Goal: Task Accomplishment & Management: Complete application form

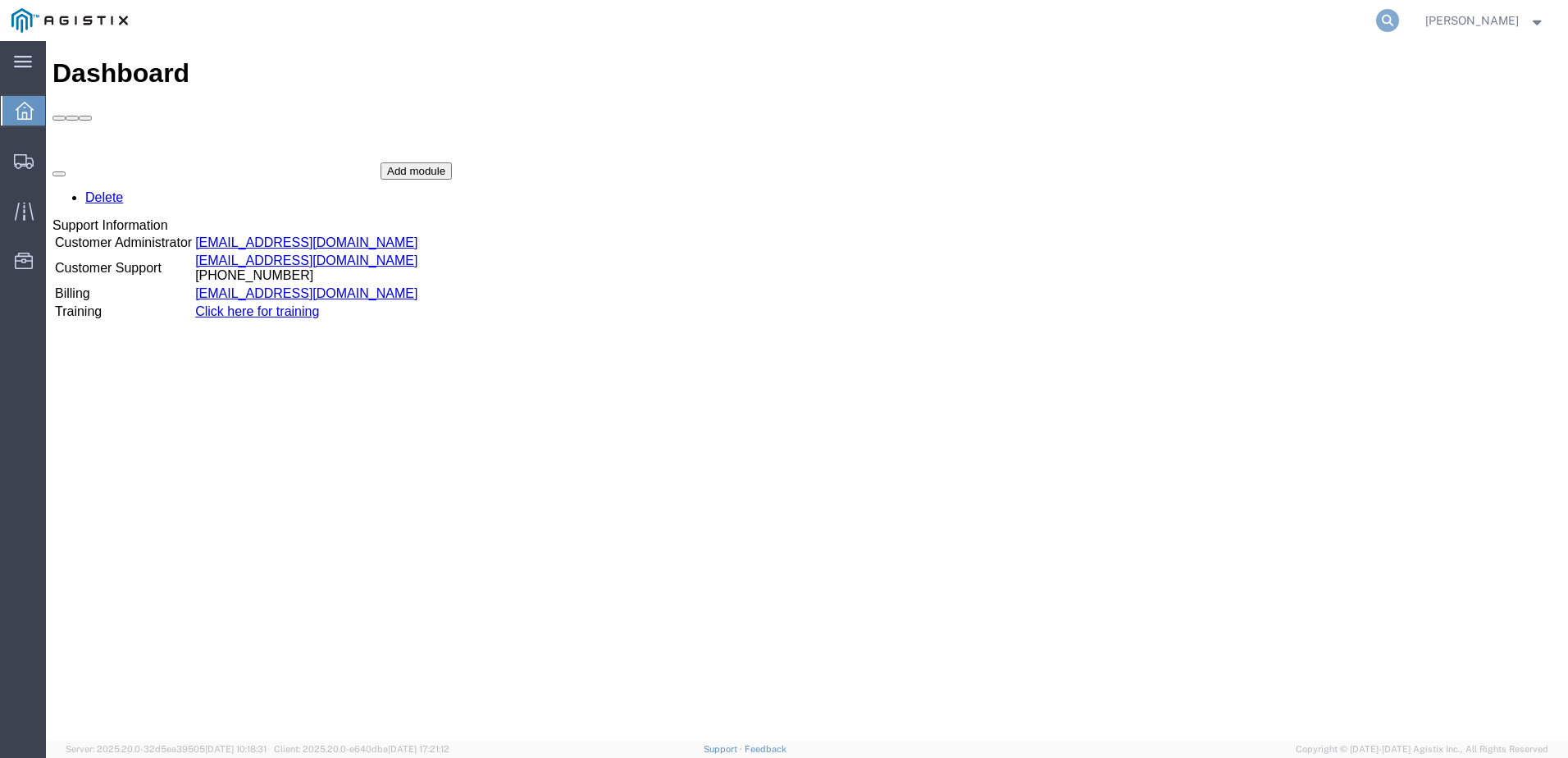
click at [1399, 19] on icon at bounding box center [1388, 20] width 23 height 23
click at [1040, 34] on input "search" at bounding box center [1127, 20] width 499 height 39
click at [1047, 24] on input "search" at bounding box center [1127, 20] width 499 height 39
paste input "57068502"
type input "57068502"
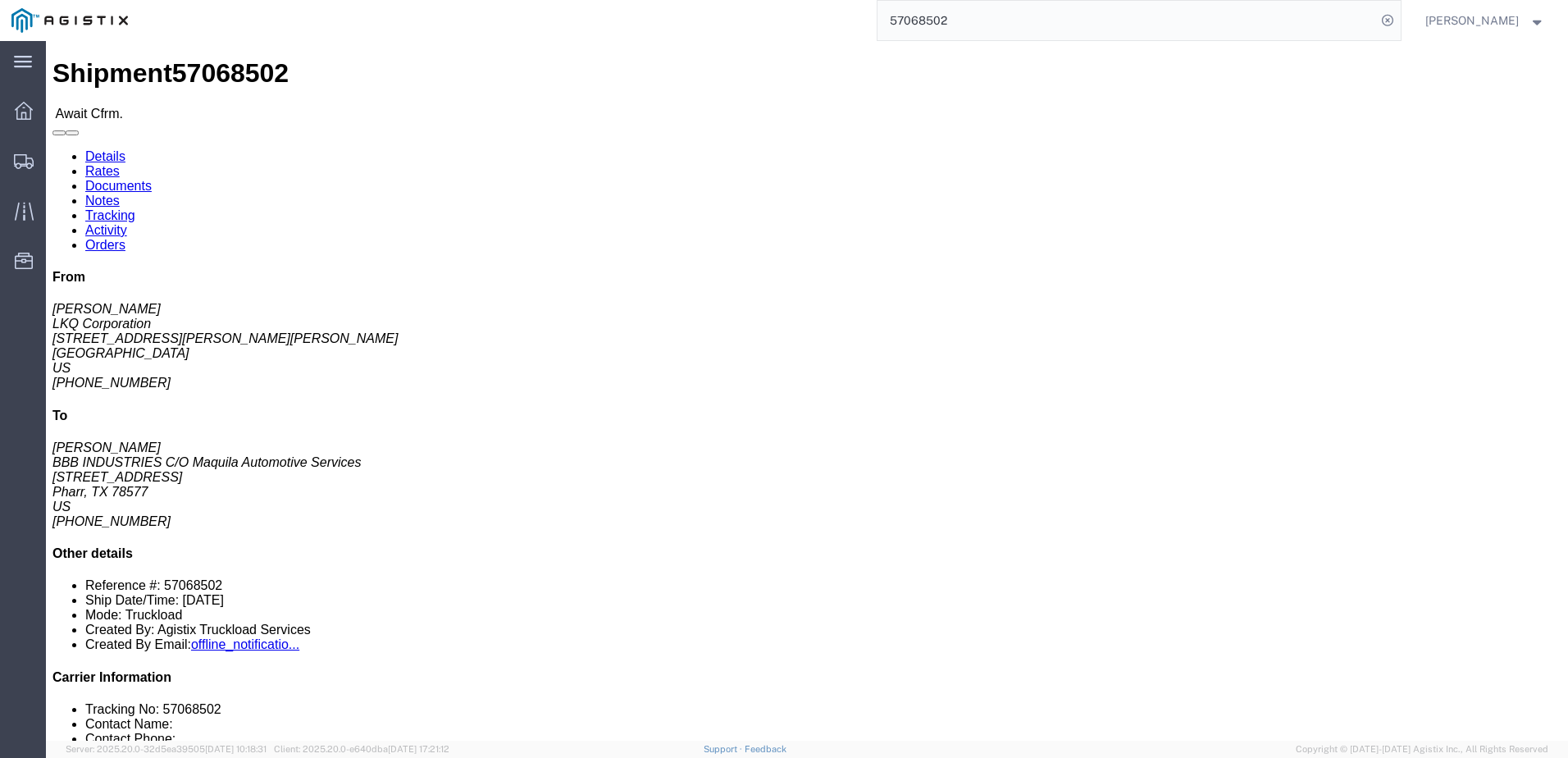
click b "57068502"
copy b "57068502"
click link "Notes"
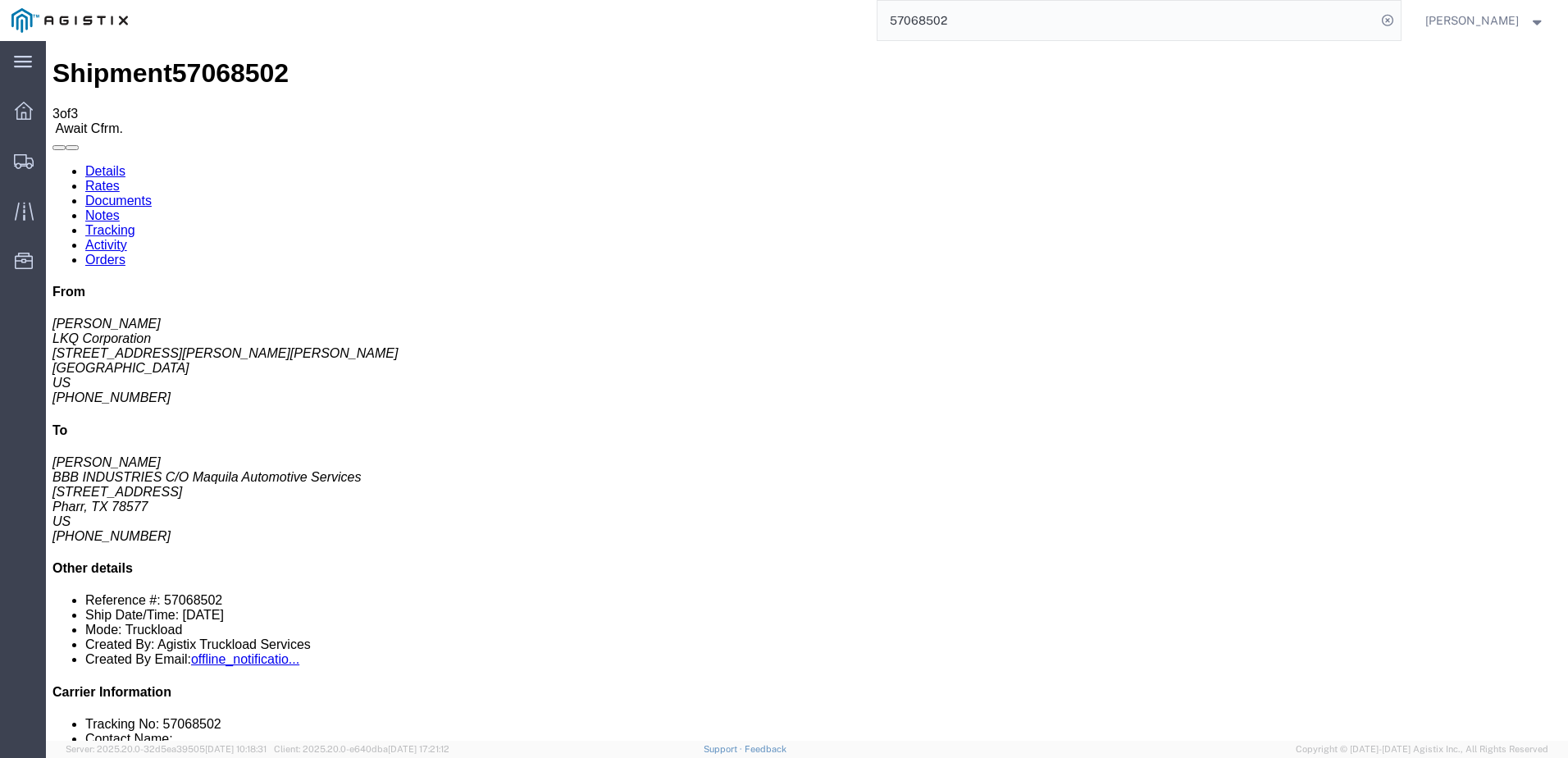
click at [120, 179] on link "Rates" at bounding box center [102, 186] width 34 height 14
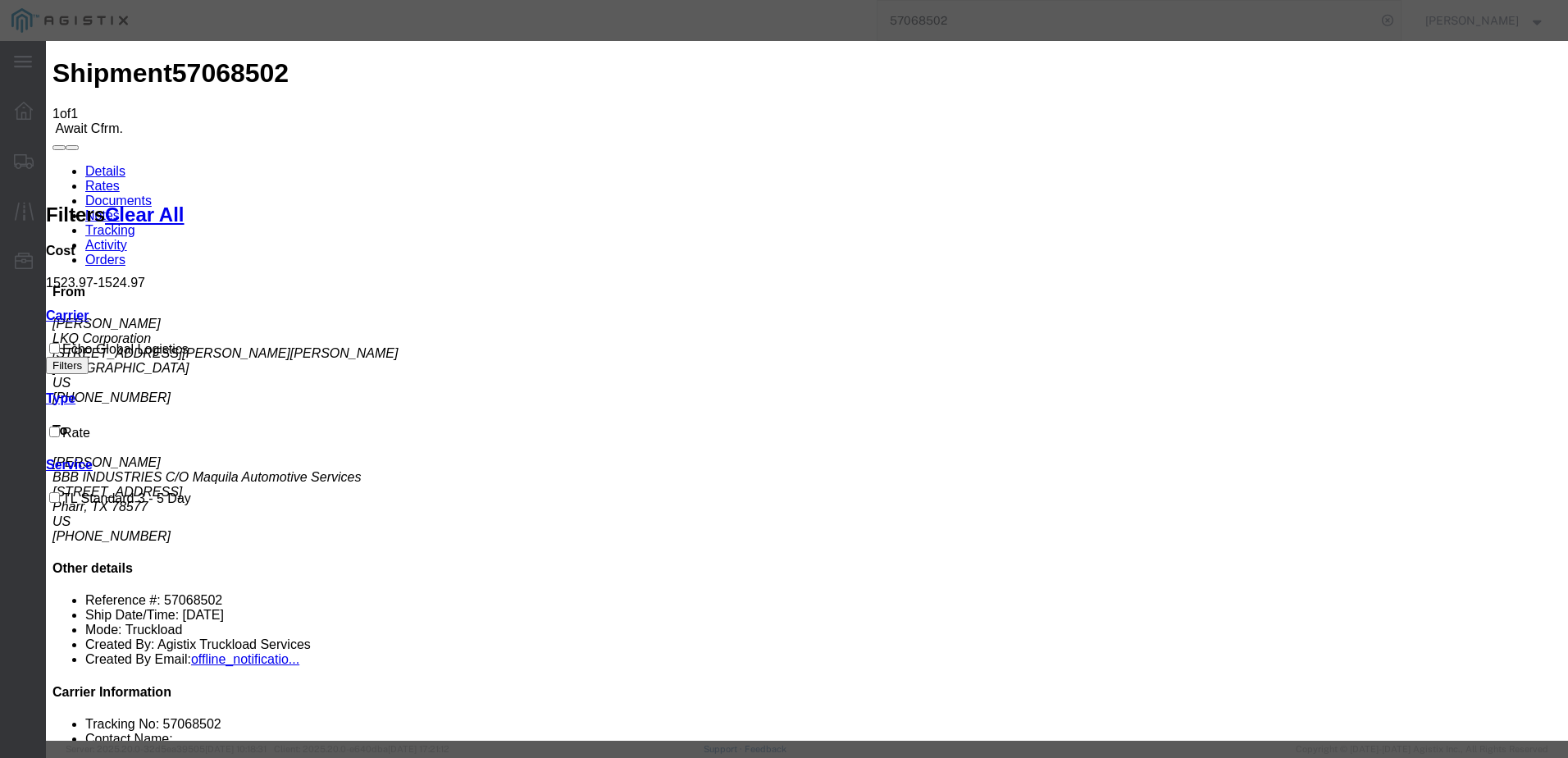
paste input "64615286"
type input "64615286"
type input "[PERSON_NAME]"
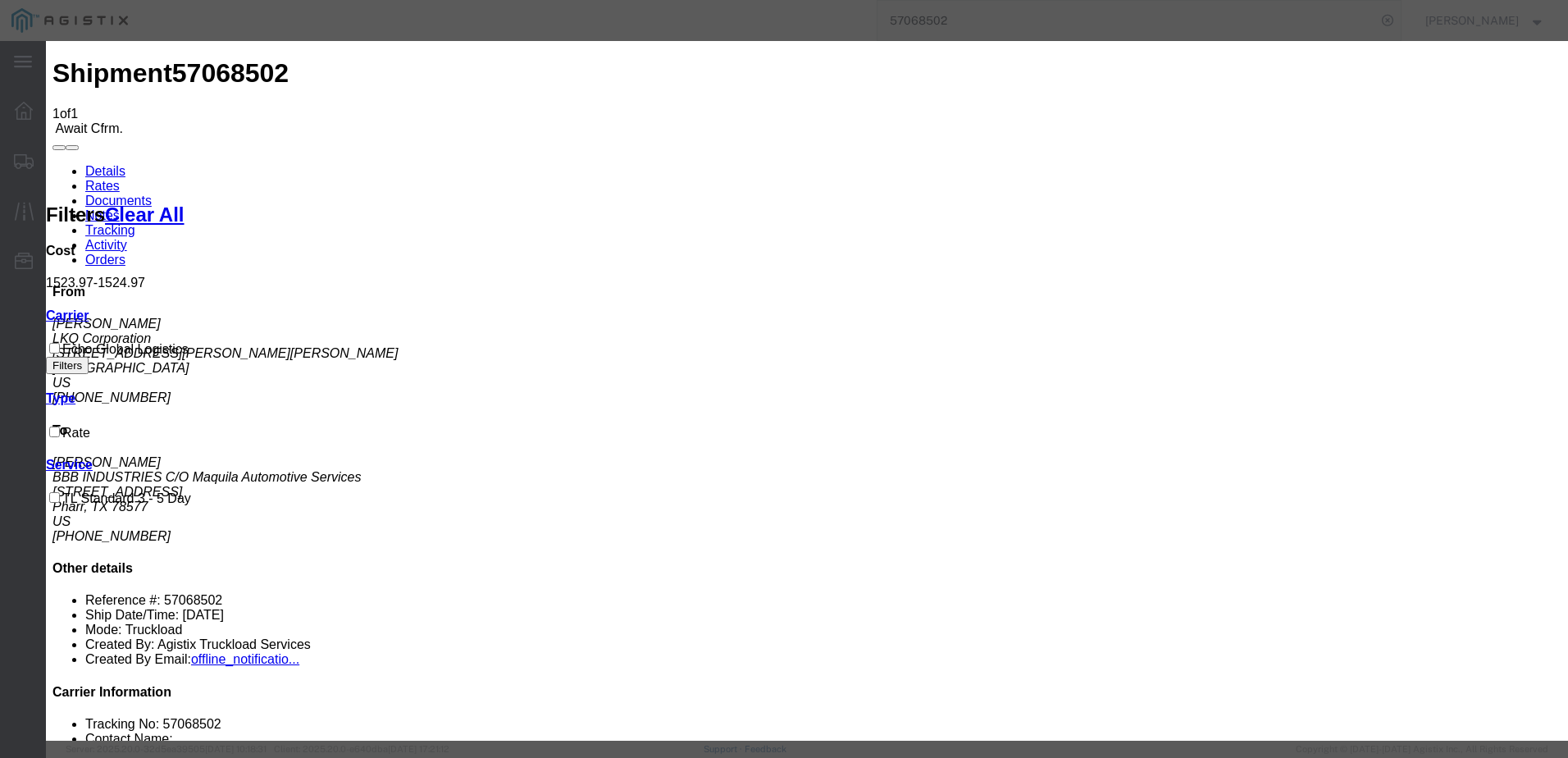
type input "3127686379"
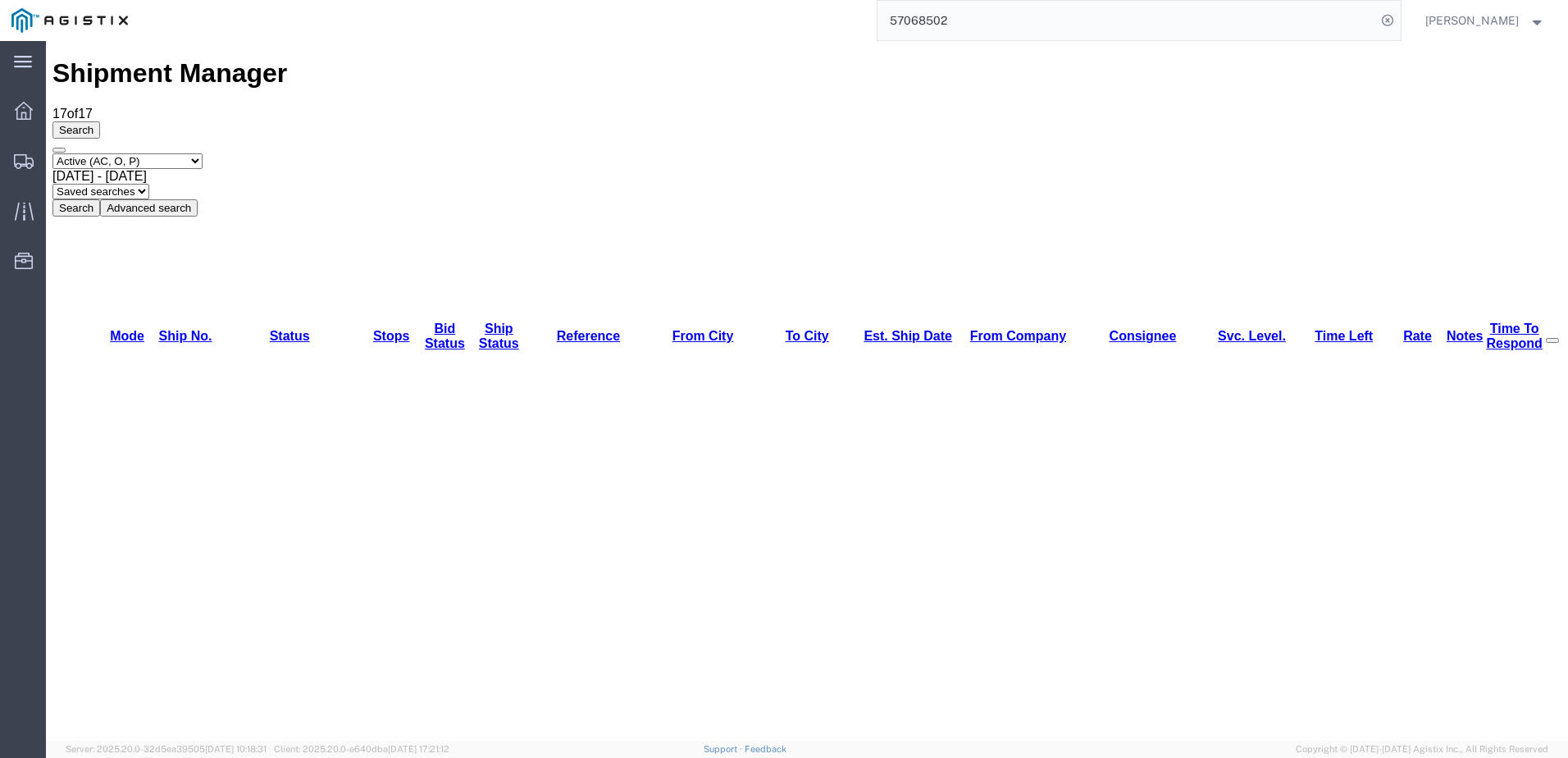
click at [1040, 24] on input "57068502" at bounding box center [1127, 20] width 499 height 39
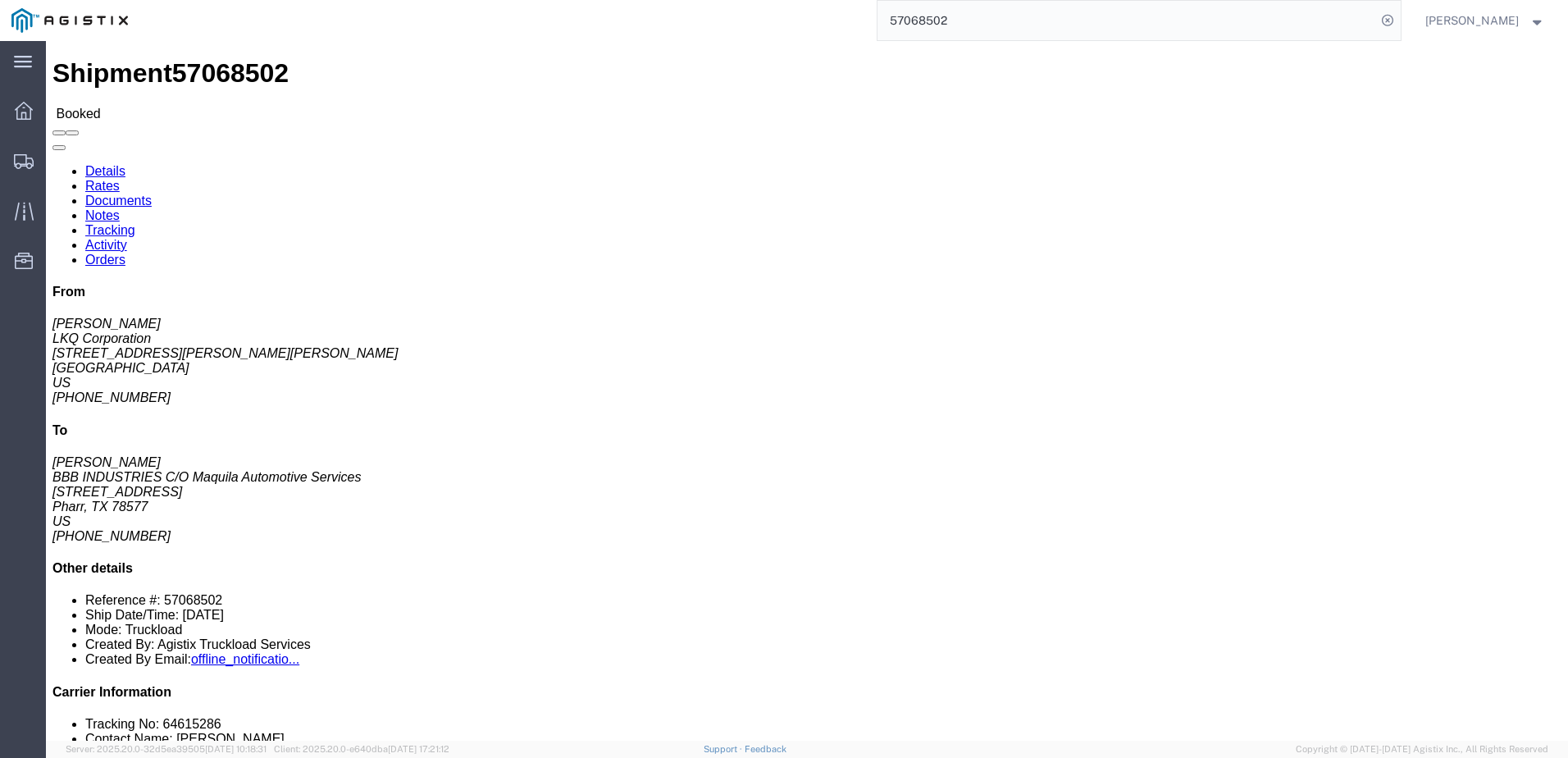
click p "Bill Of Lading: 57068502 Purchase Order: 413363-1"
click link "Notes"
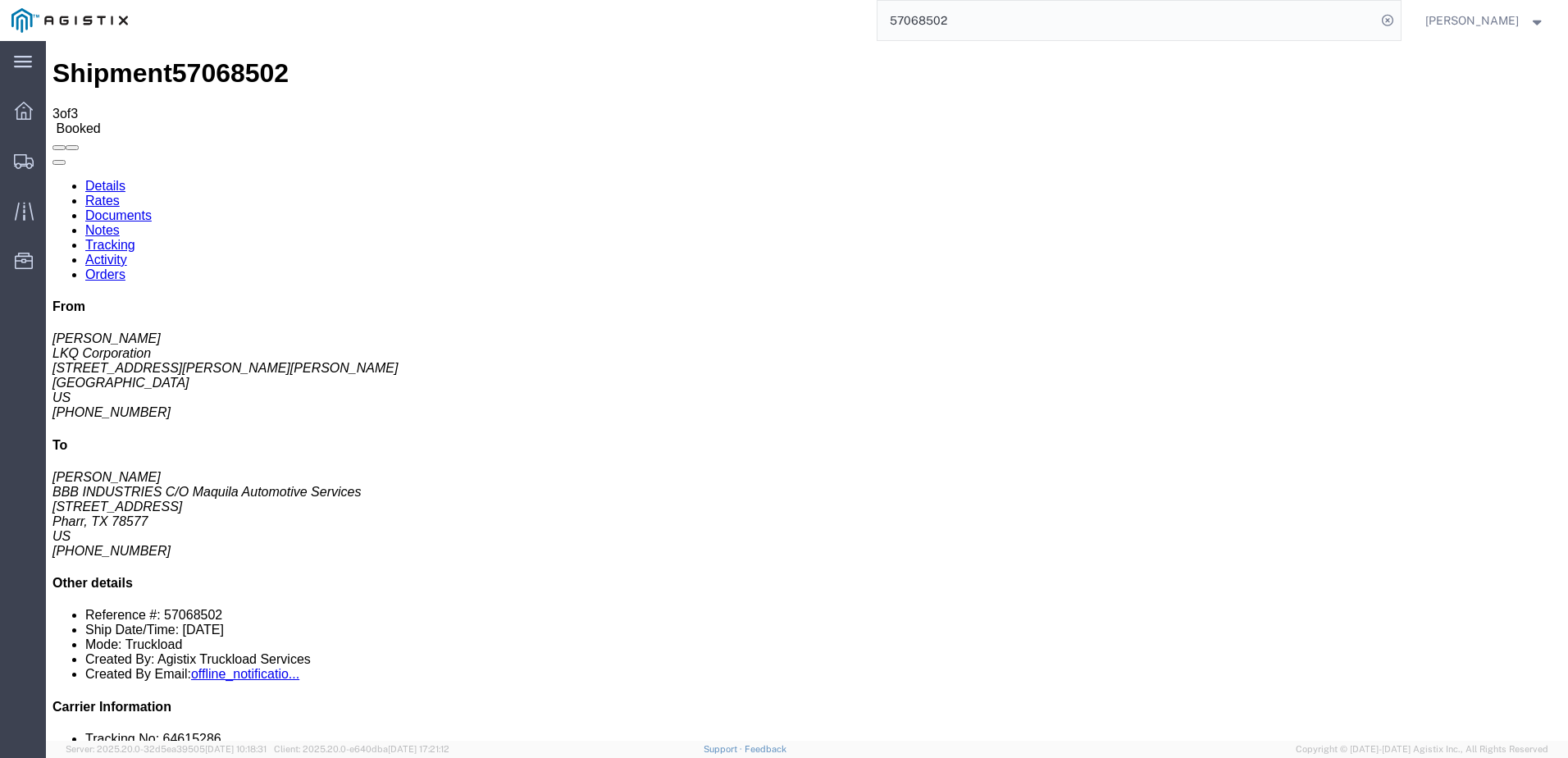
click at [126, 179] on link "Details" at bounding box center [106, 186] width 40 height 14
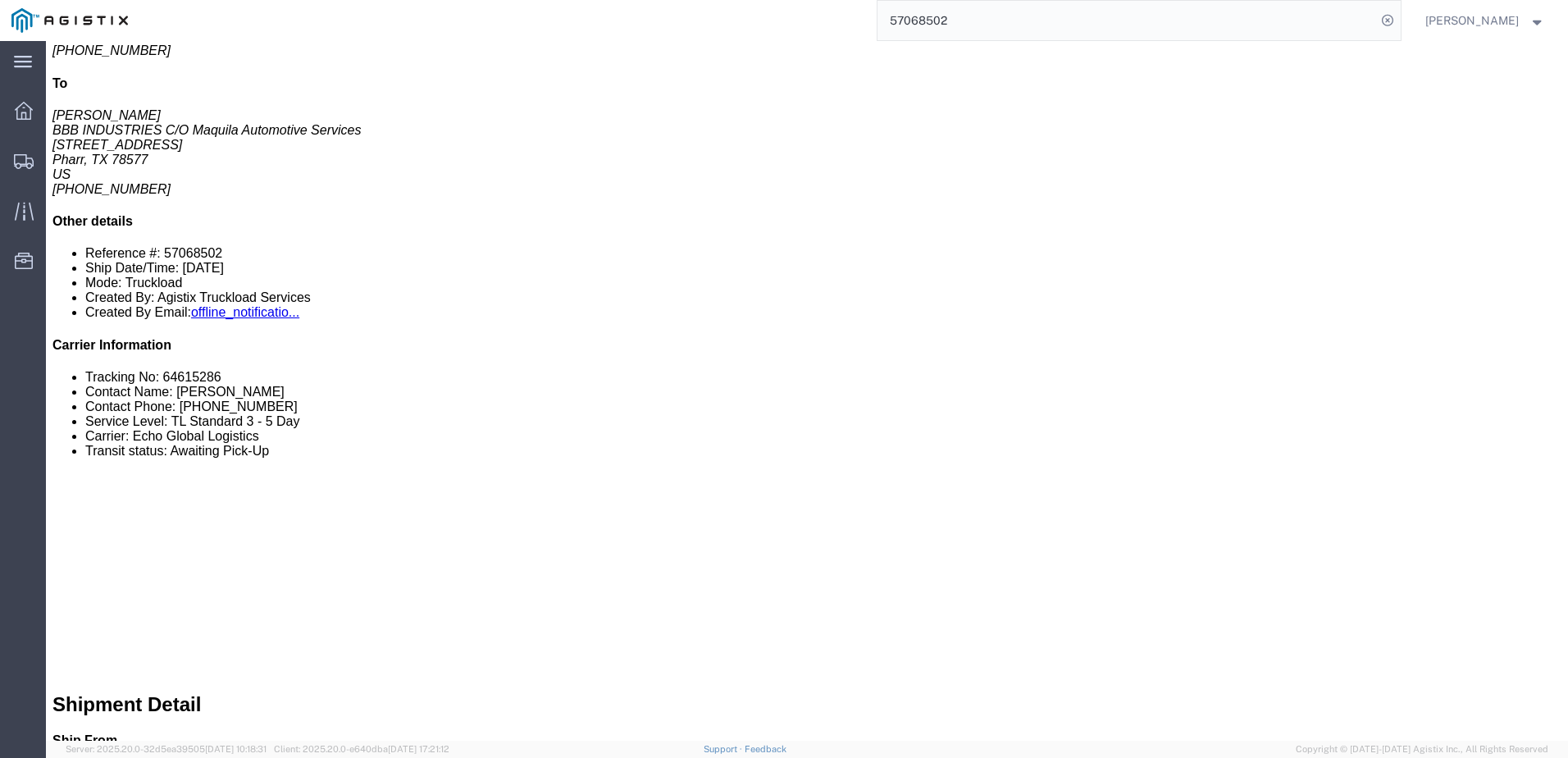
scroll to position [410, 0]
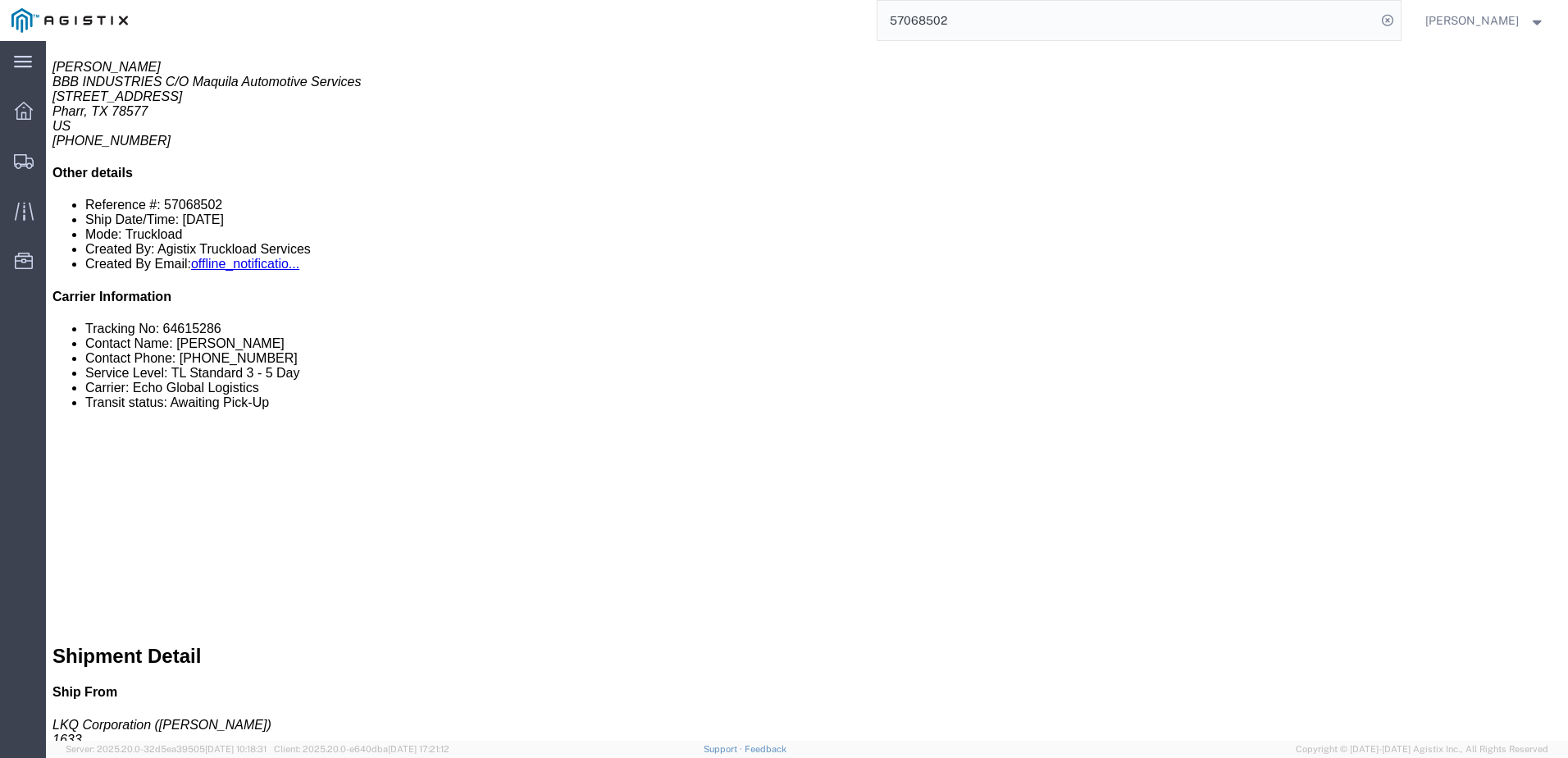
click link "Rates"
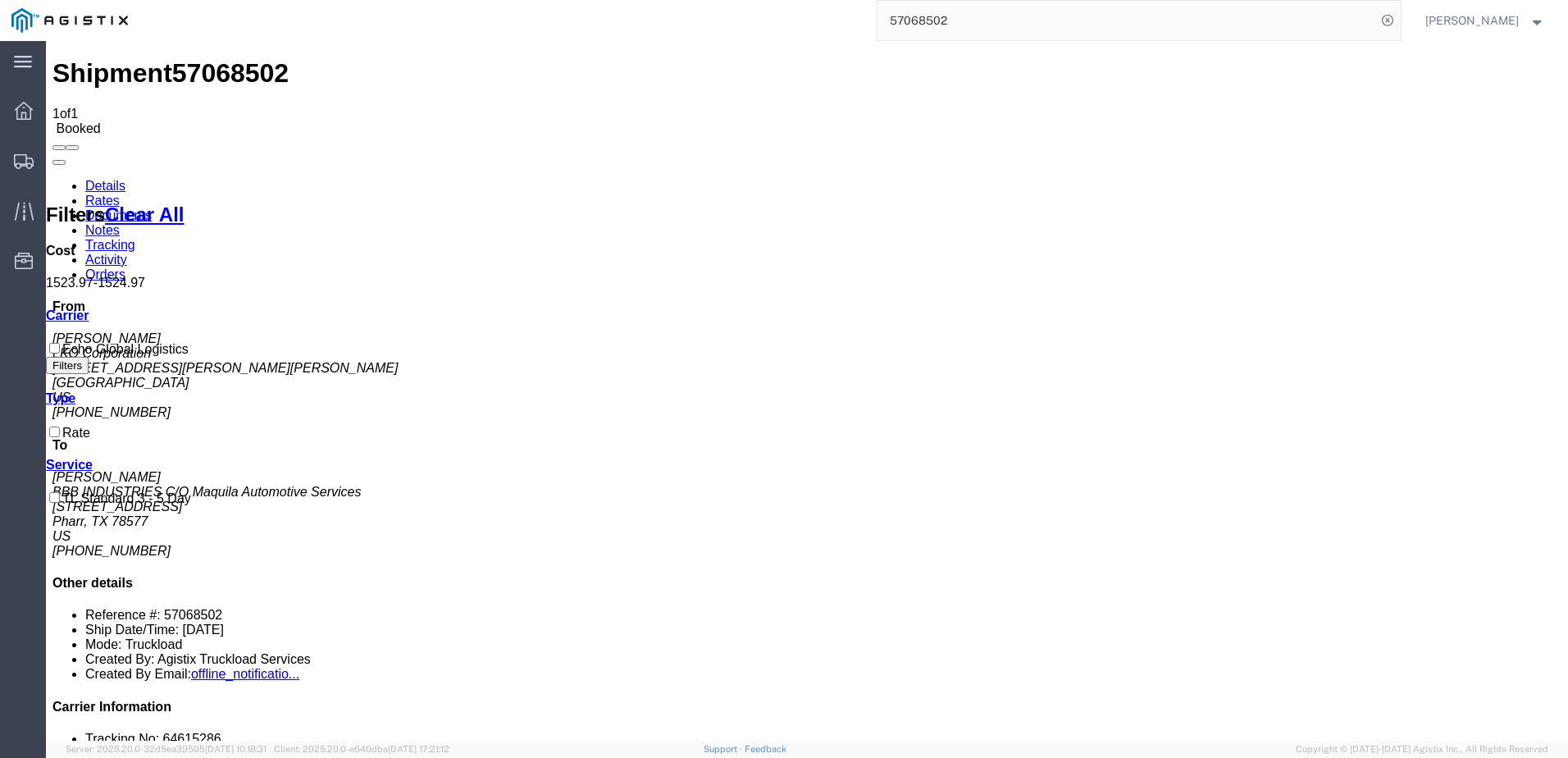
click at [115, 179] on link "Details" at bounding box center [106, 186] width 40 height 14
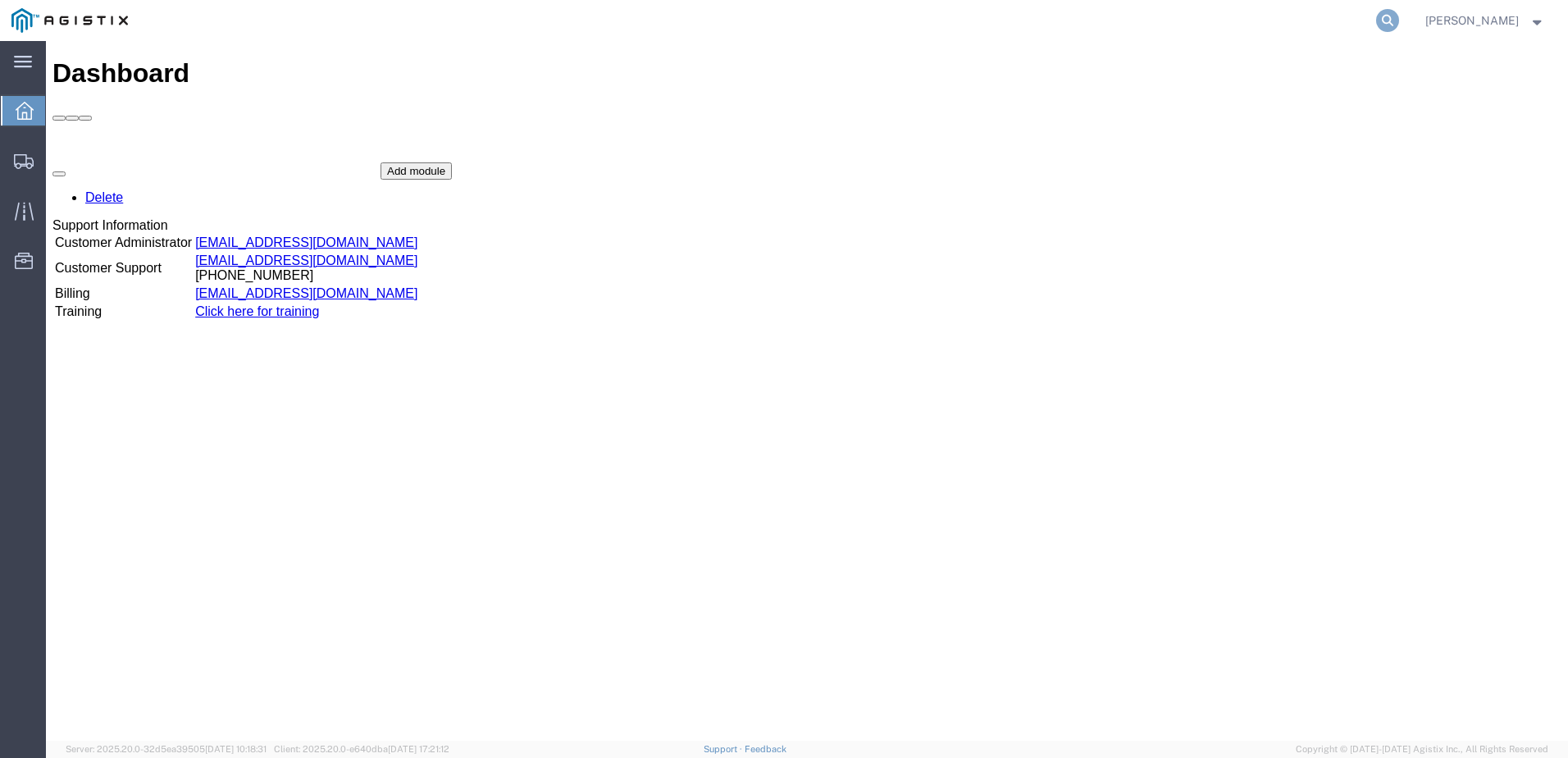
click at [1399, 19] on icon at bounding box center [1388, 20] width 23 height 23
click at [1099, 21] on input "search" at bounding box center [1127, 20] width 499 height 39
type input "57067507"
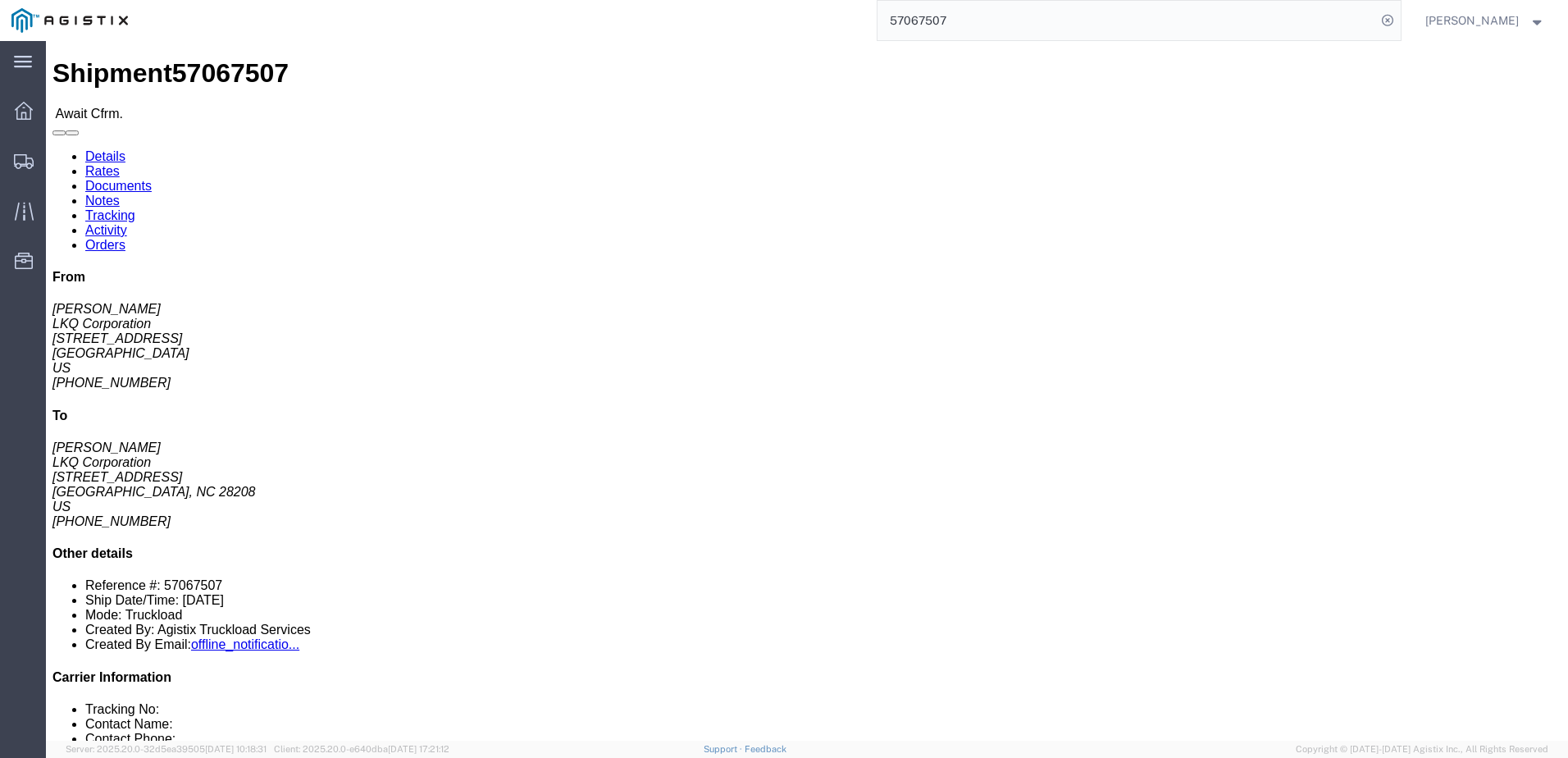
click link "Notes"
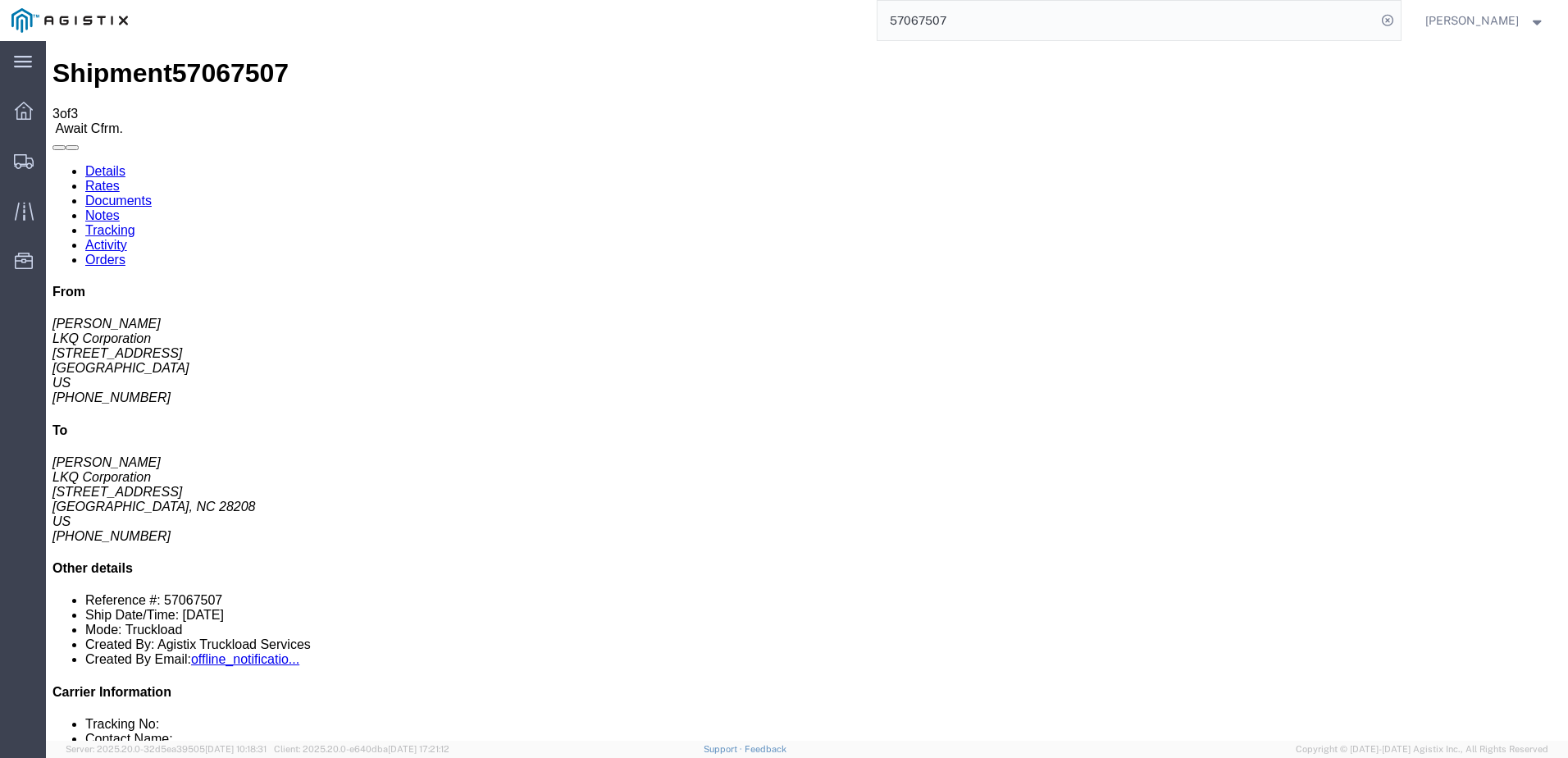
click at [99, 164] on link "Details" at bounding box center [106, 170] width 40 height 14
click link "Notes"
click at [106, 164] on link "Details" at bounding box center [106, 170] width 40 height 14
click link "Notes"
drag, startPoint x: 102, startPoint y: 102, endPoint x: 115, endPoint y: 105, distance: 13.3
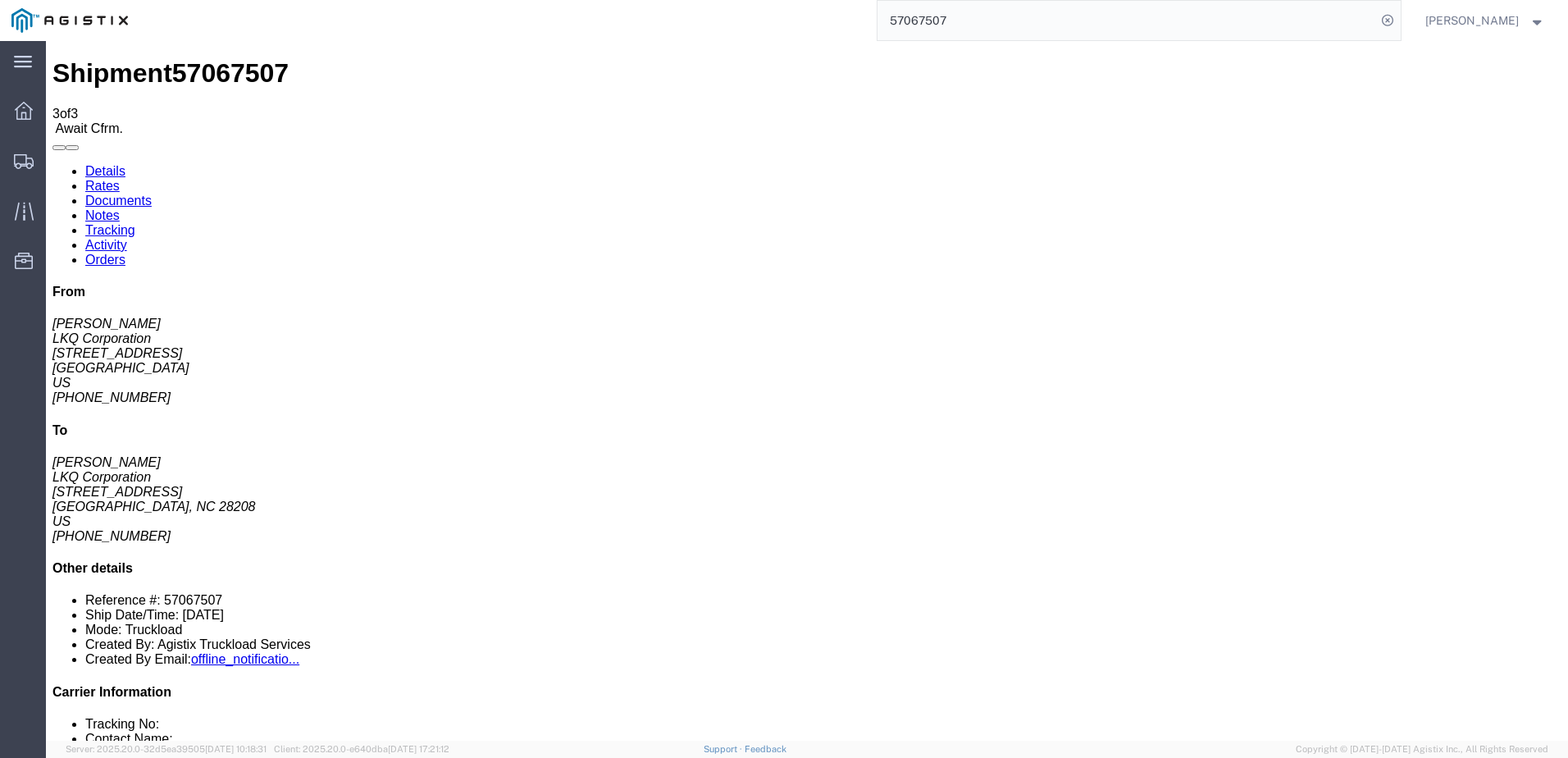
click at [99, 164] on link "Details" at bounding box center [106, 170] width 40 height 14
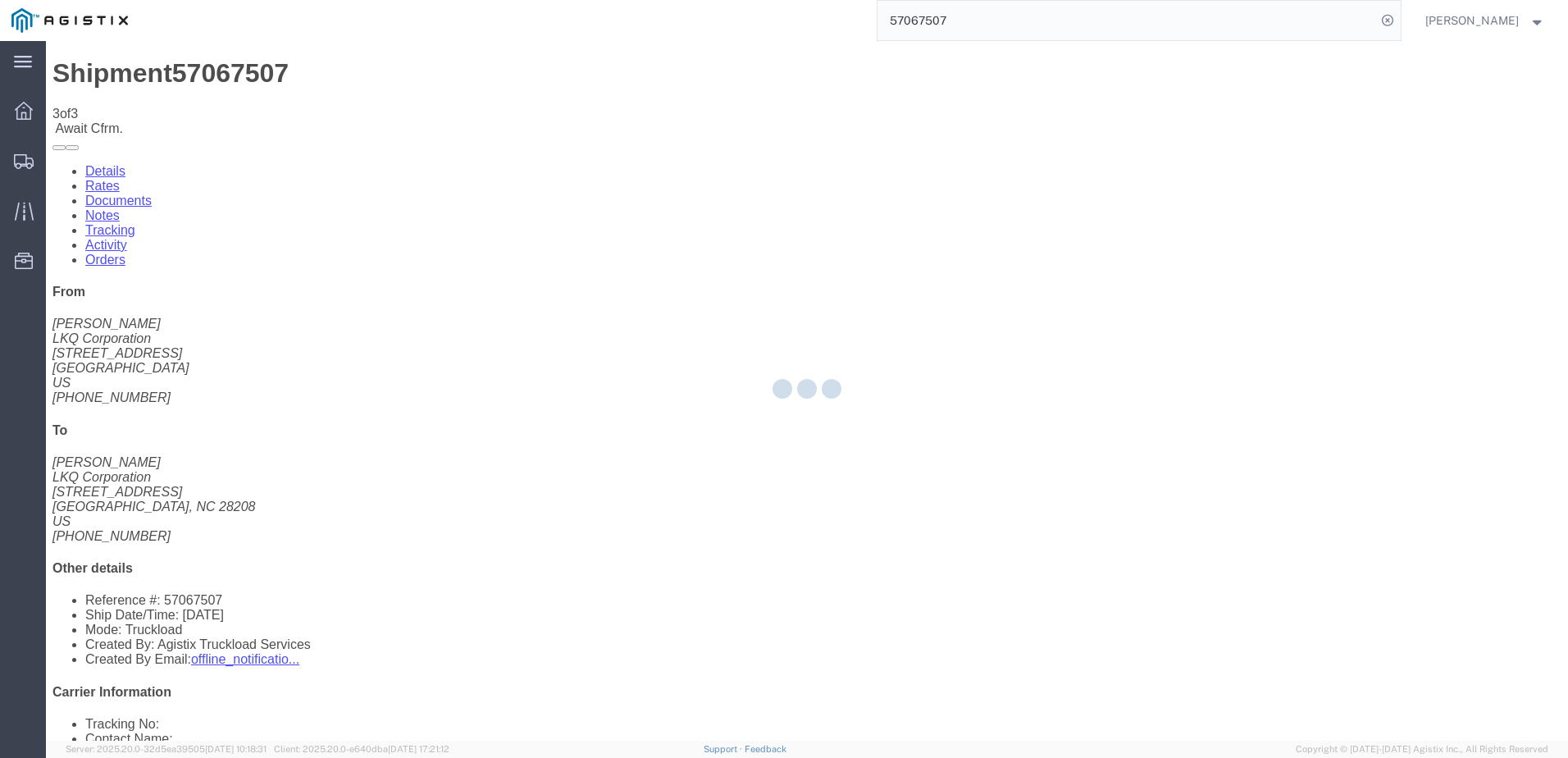
click at [164, 105] on div at bounding box center [808, 390] width 1523 height 699
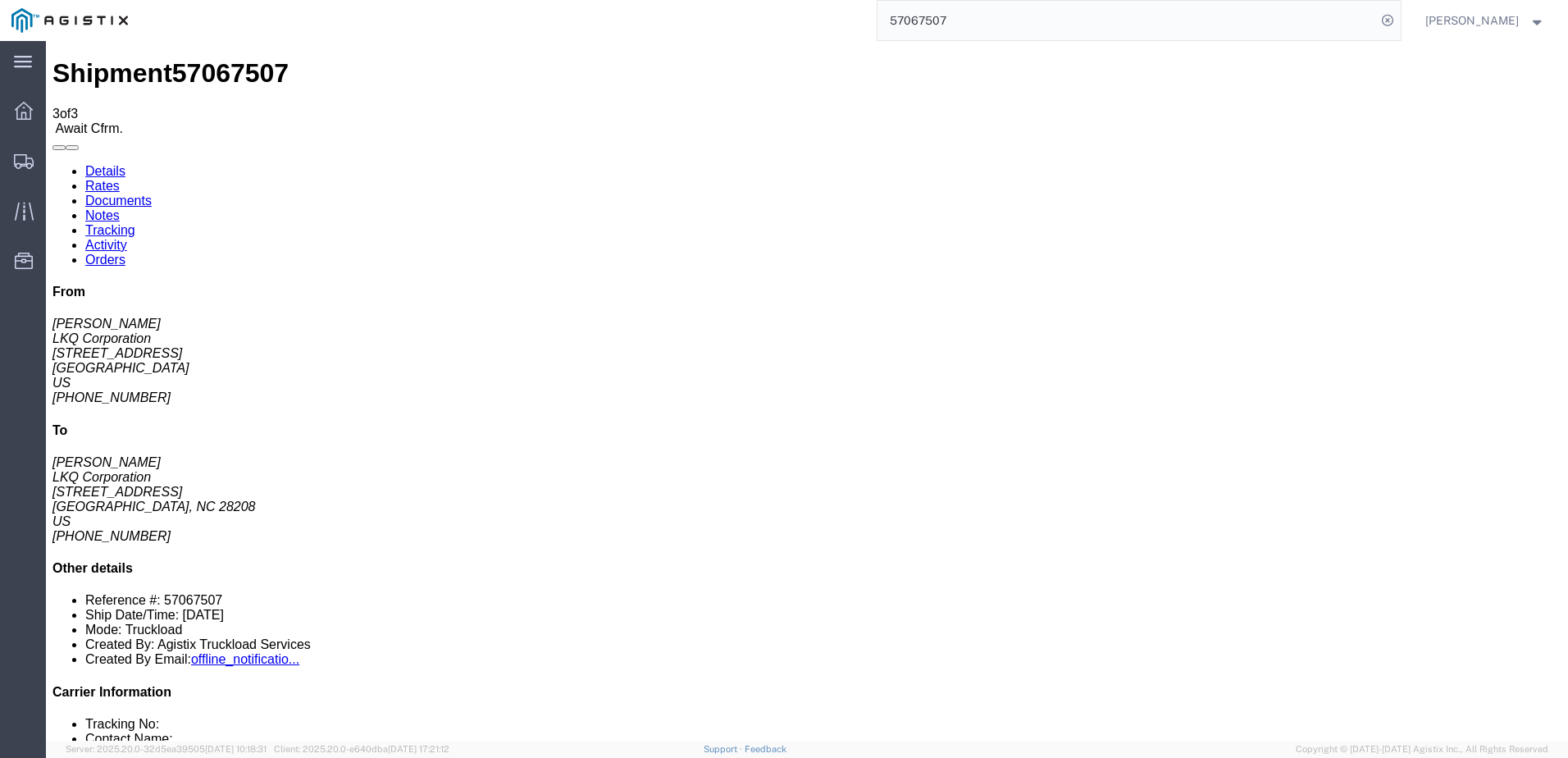
click link "Notes"
click at [120, 164] on link "Details" at bounding box center [106, 170] width 40 height 14
click link "Notes"
drag, startPoint x: 699, startPoint y: 225, endPoint x: 803, endPoint y: 230, distance: 104.1
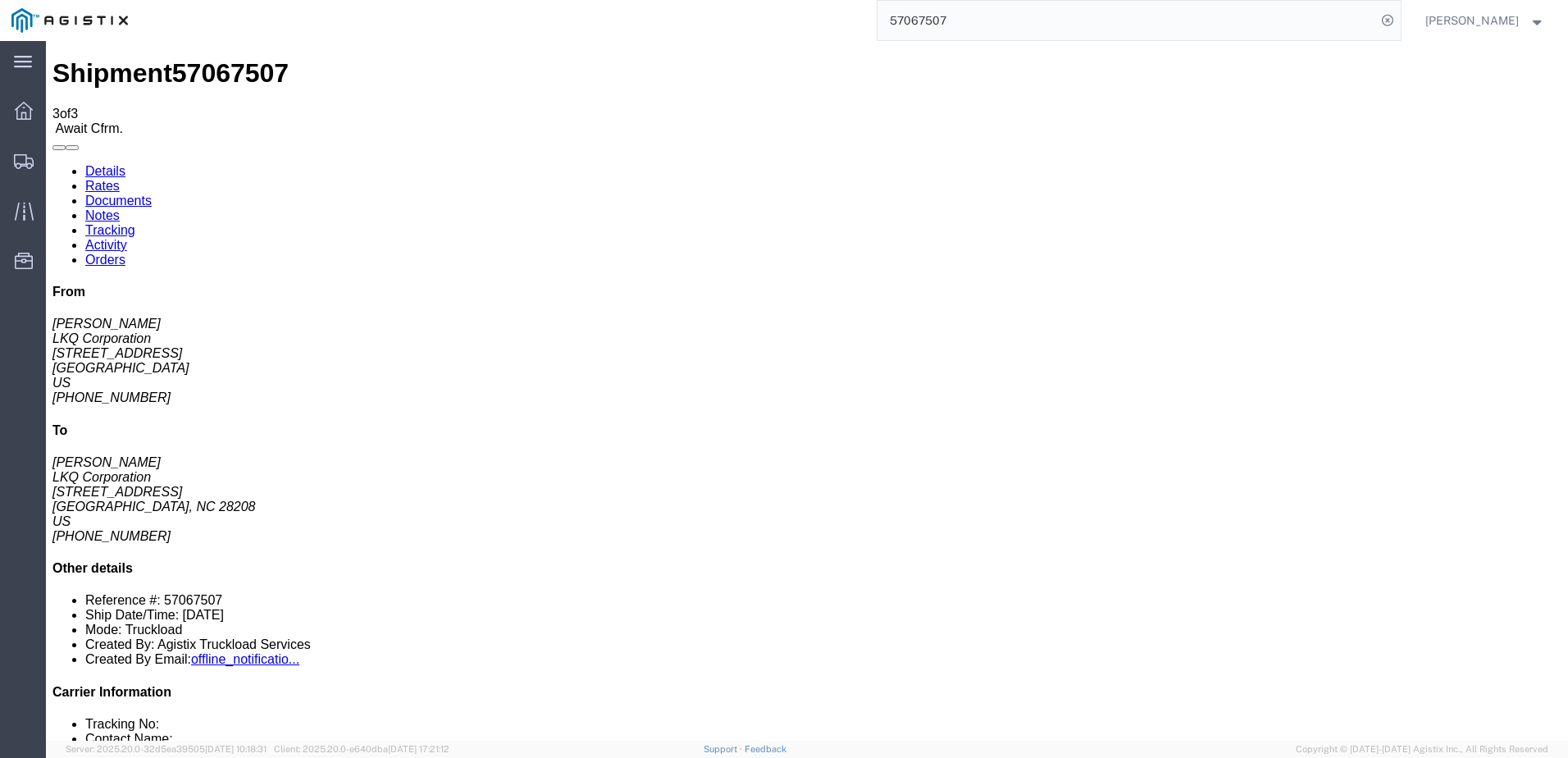
click at [120, 179] on link "Rates" at bounding box center [102, 186] width 34 height 14
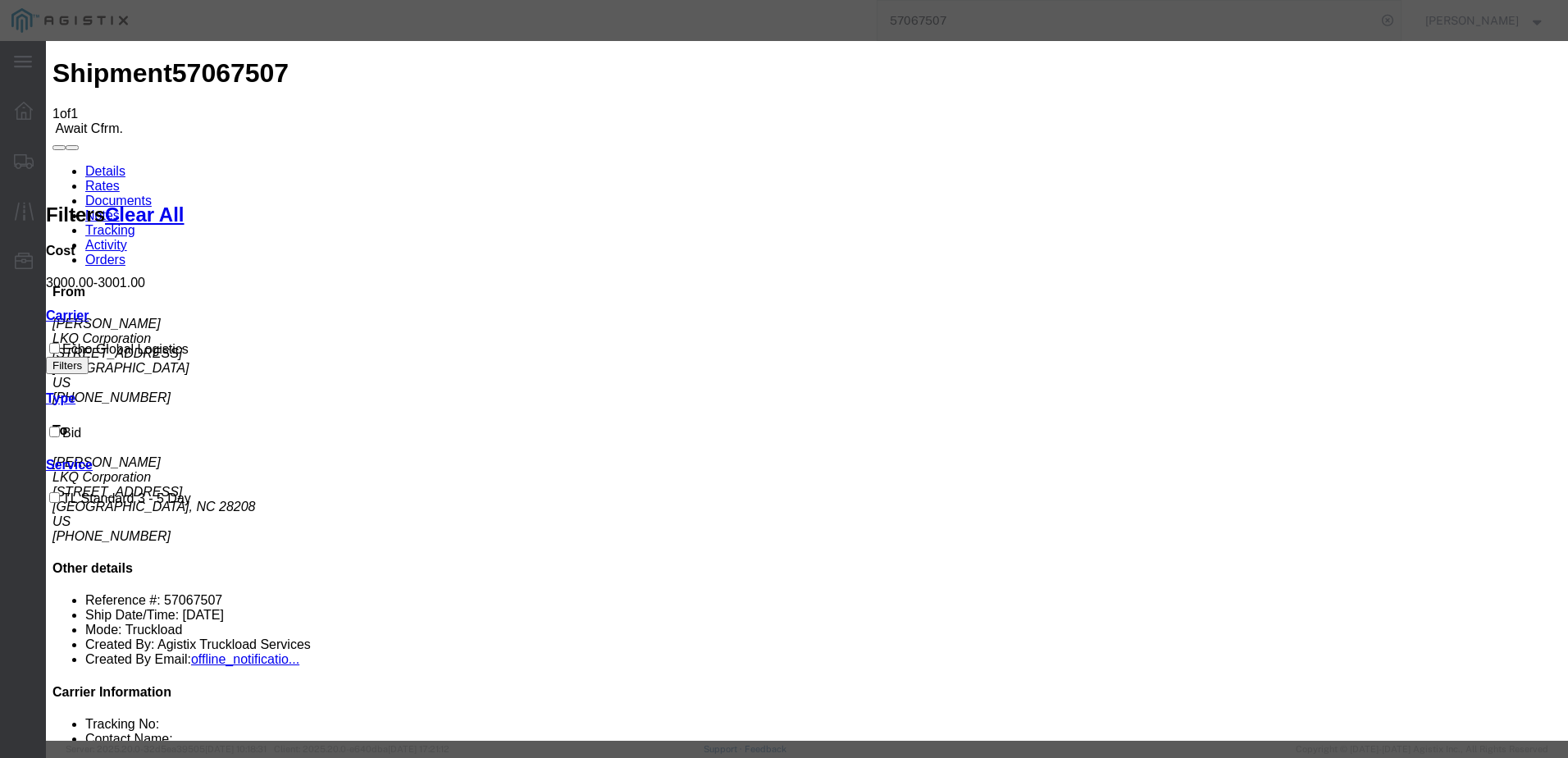
type input "64616727"
type input "[PERSON_NAME]"
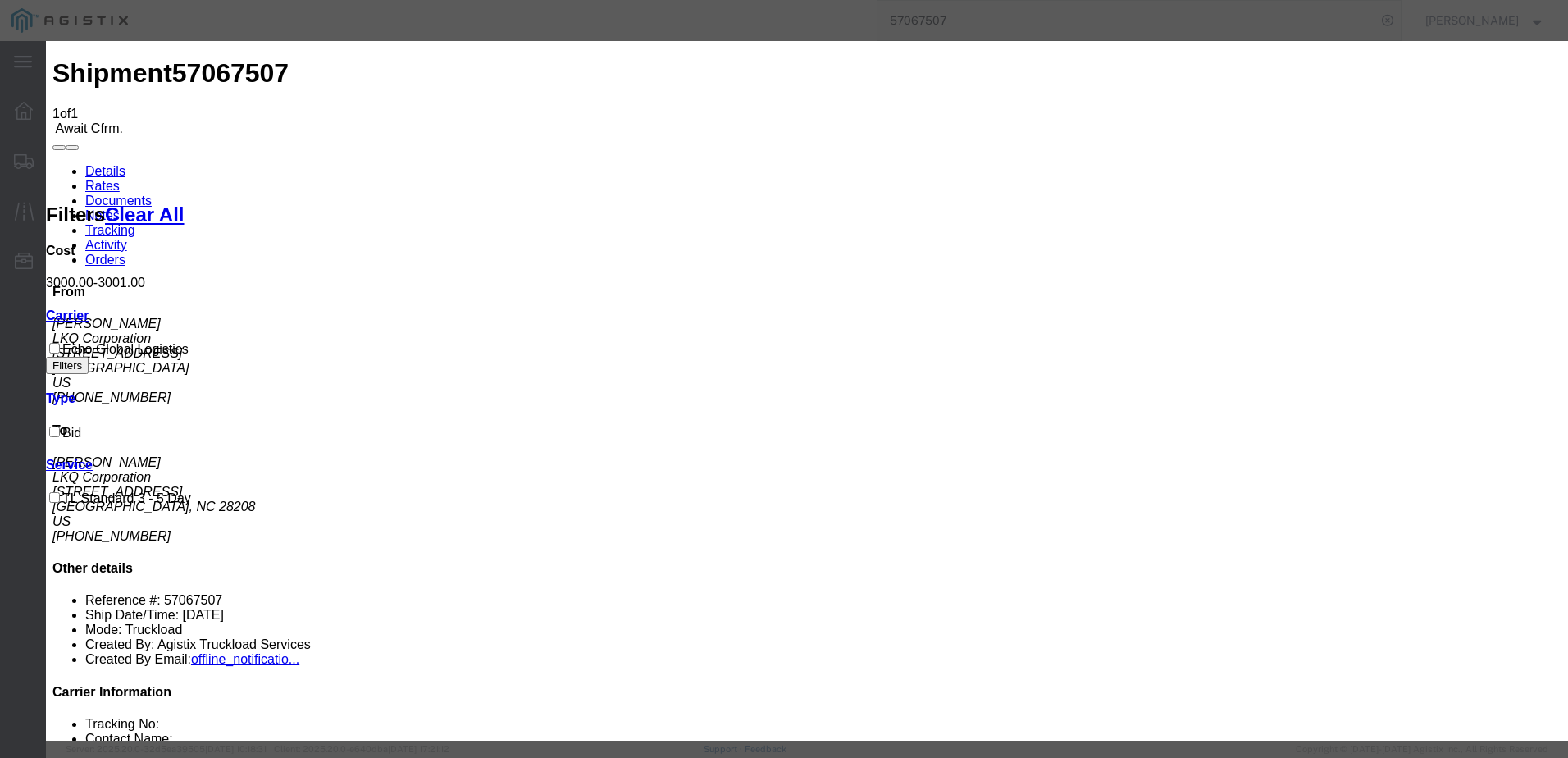
type input "3127686379"
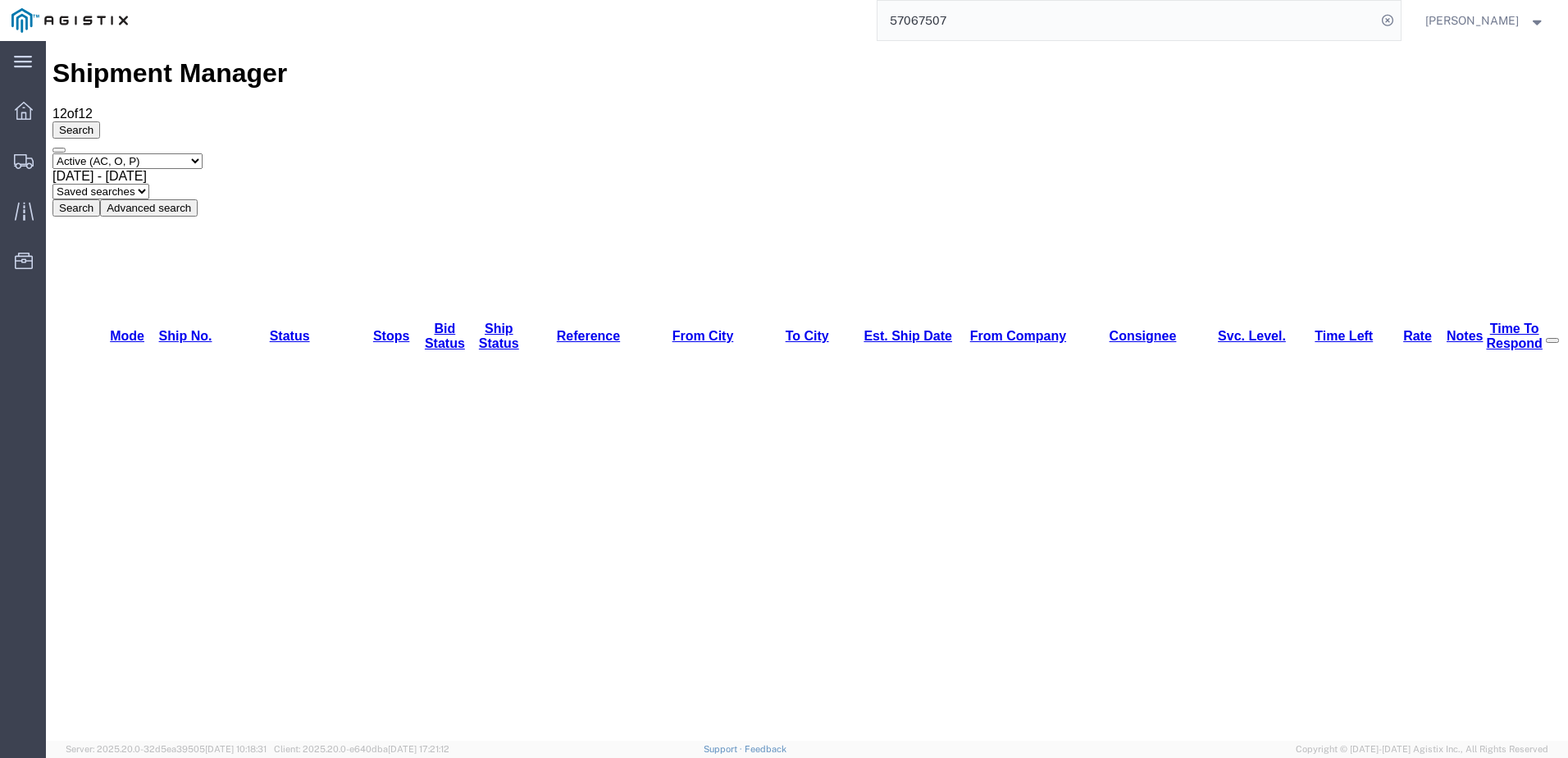
click at [1051, 18] on input "57067507" at bounding box center [1127, 20] width 499 height 39
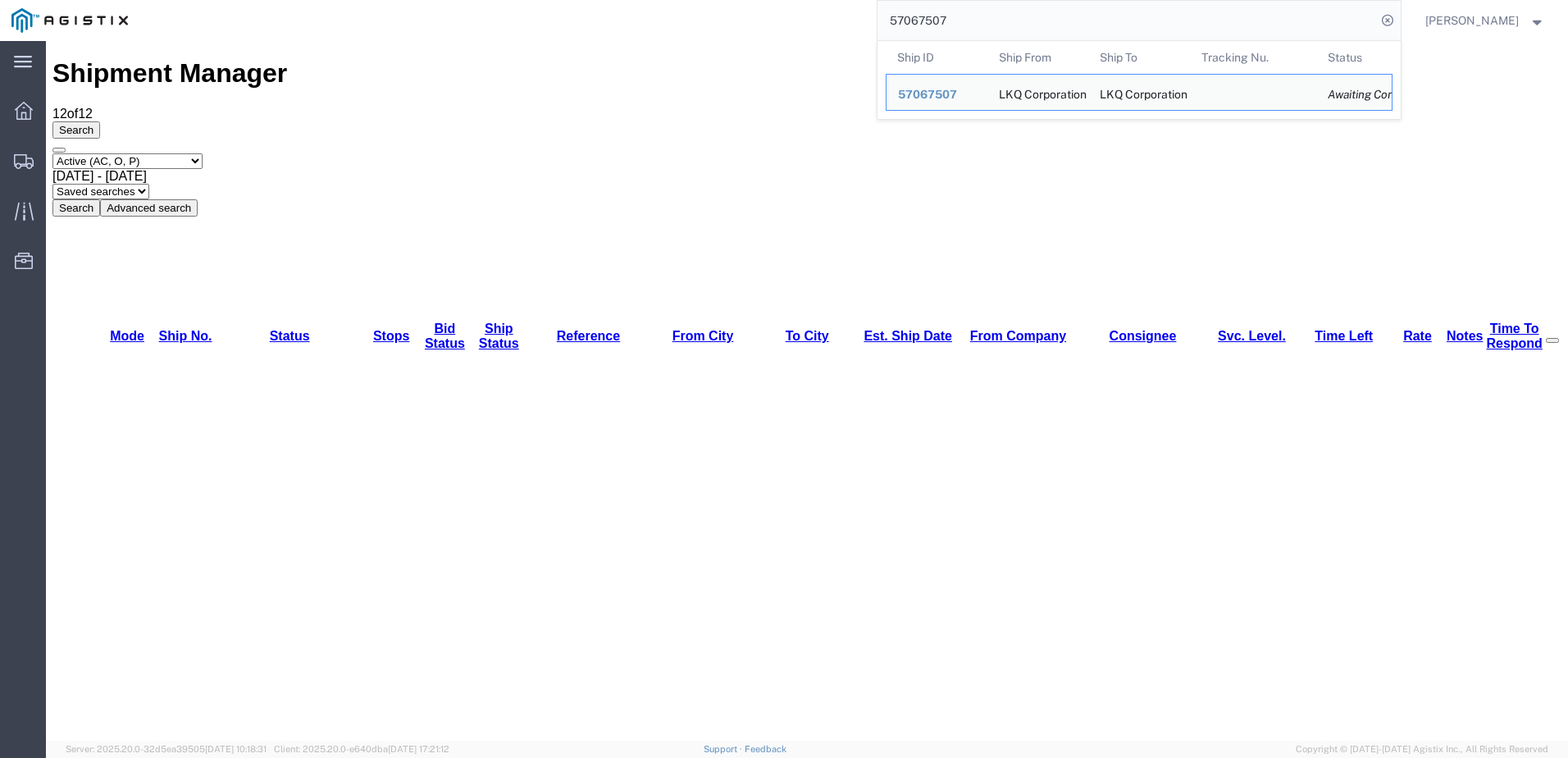
click at [1051, 18] on input "57067507" at bounding box center [1127, 20] width 499 height 39
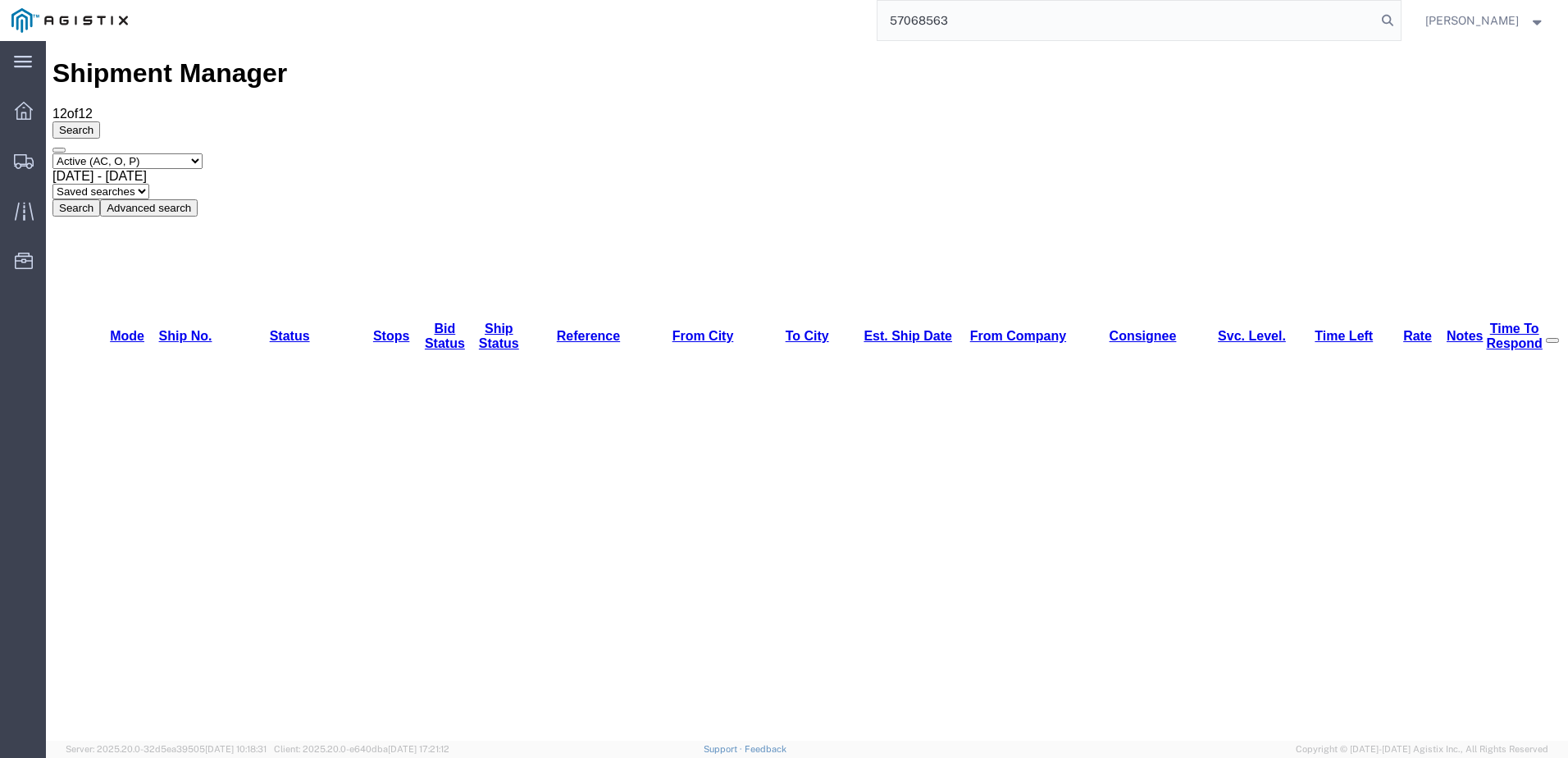
type input "57068563"
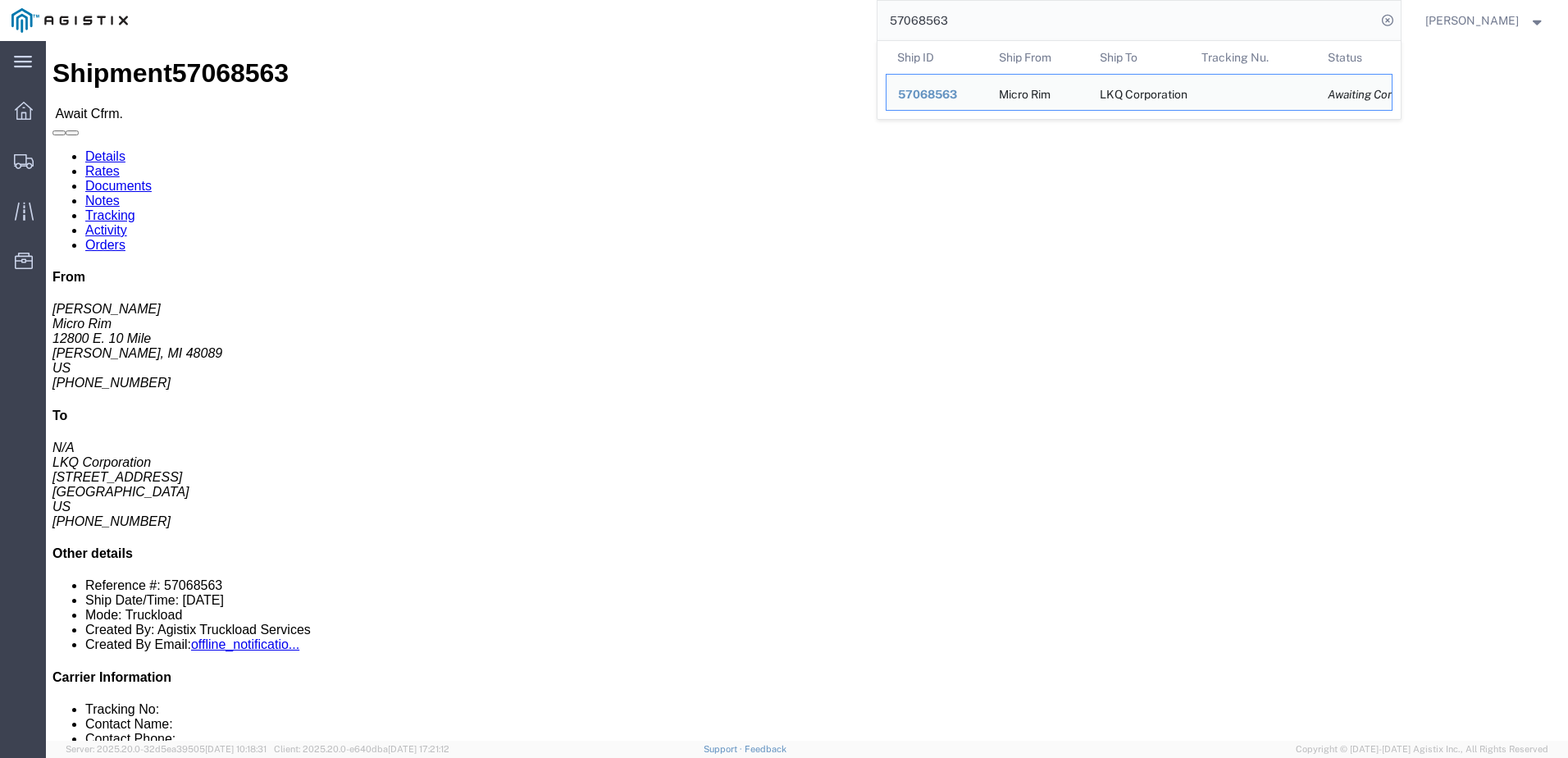
click div "Ship From Micro Rim ([PERSON_NAME]) 12800 E. [GEOGRAPHIC_DATA][PERSON_NAME] [GE…"
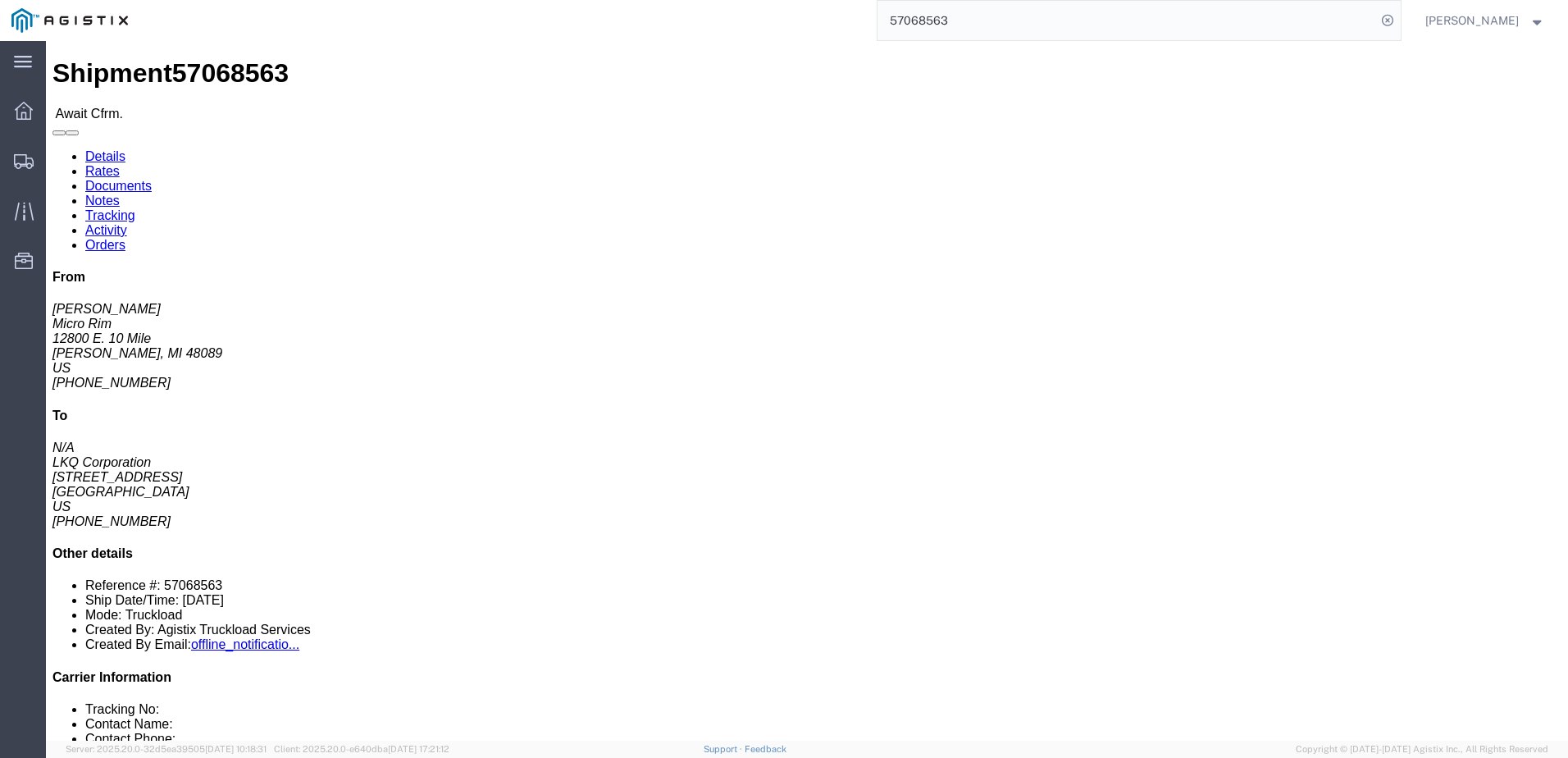
click link "Rates"
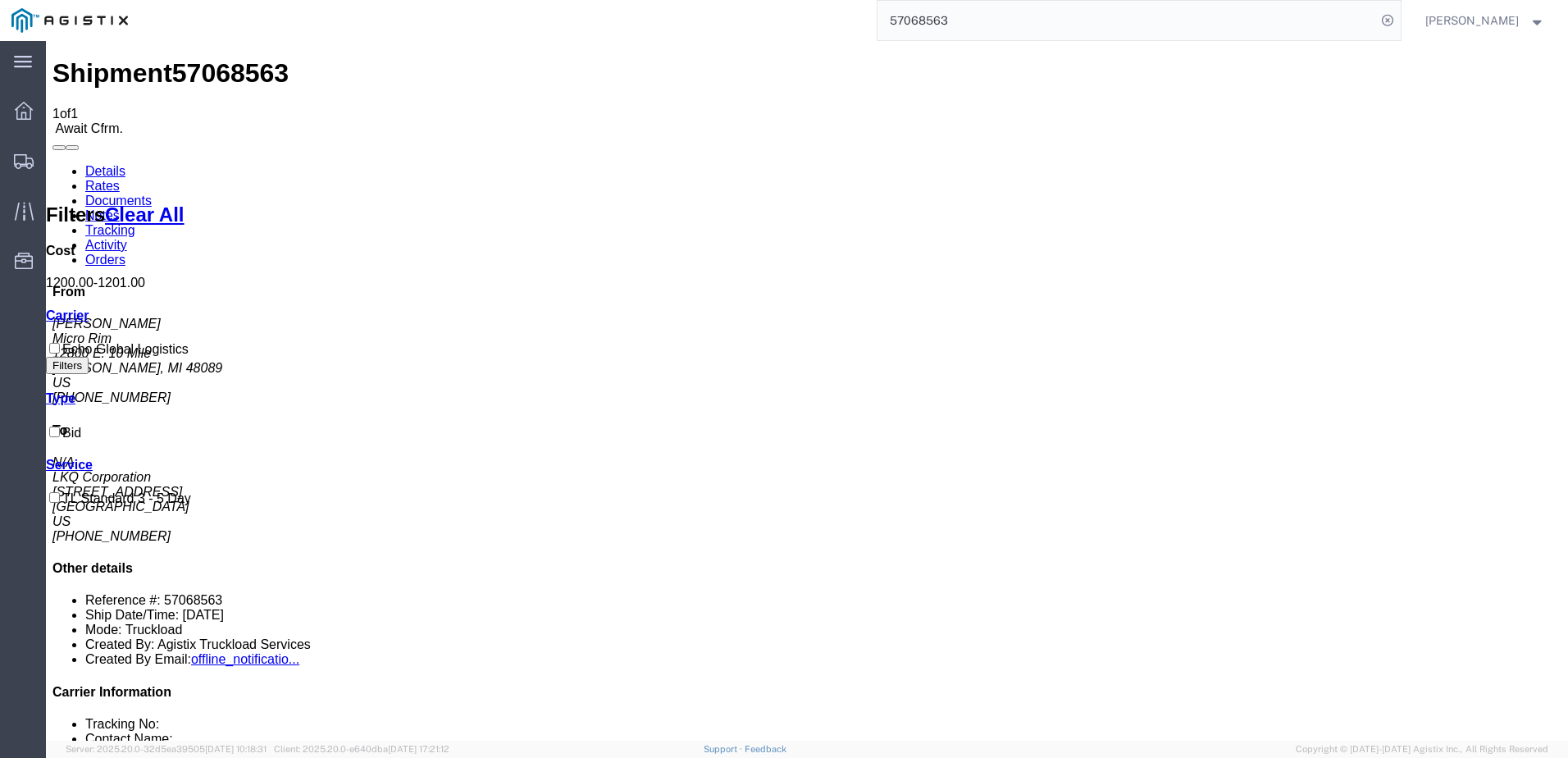
drag, startPoint x: 897, startPoint y: 224, endPoint x: 908, endPoint y: 221, distance: 11.4
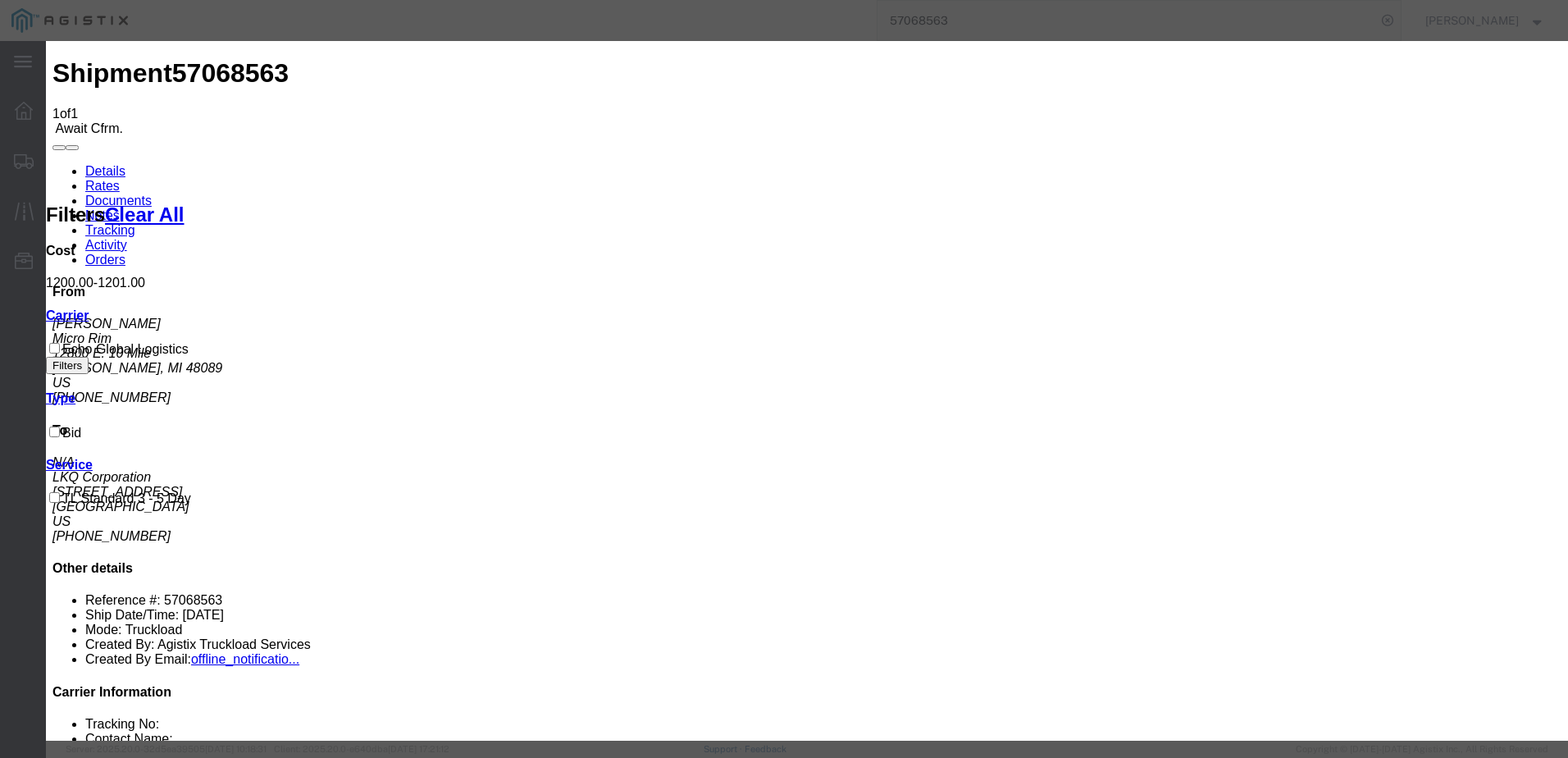
drag, startPoint x: 1226, startPoint y: 584, endPoint x: 983, endPoint y: 220, distance: 437.7
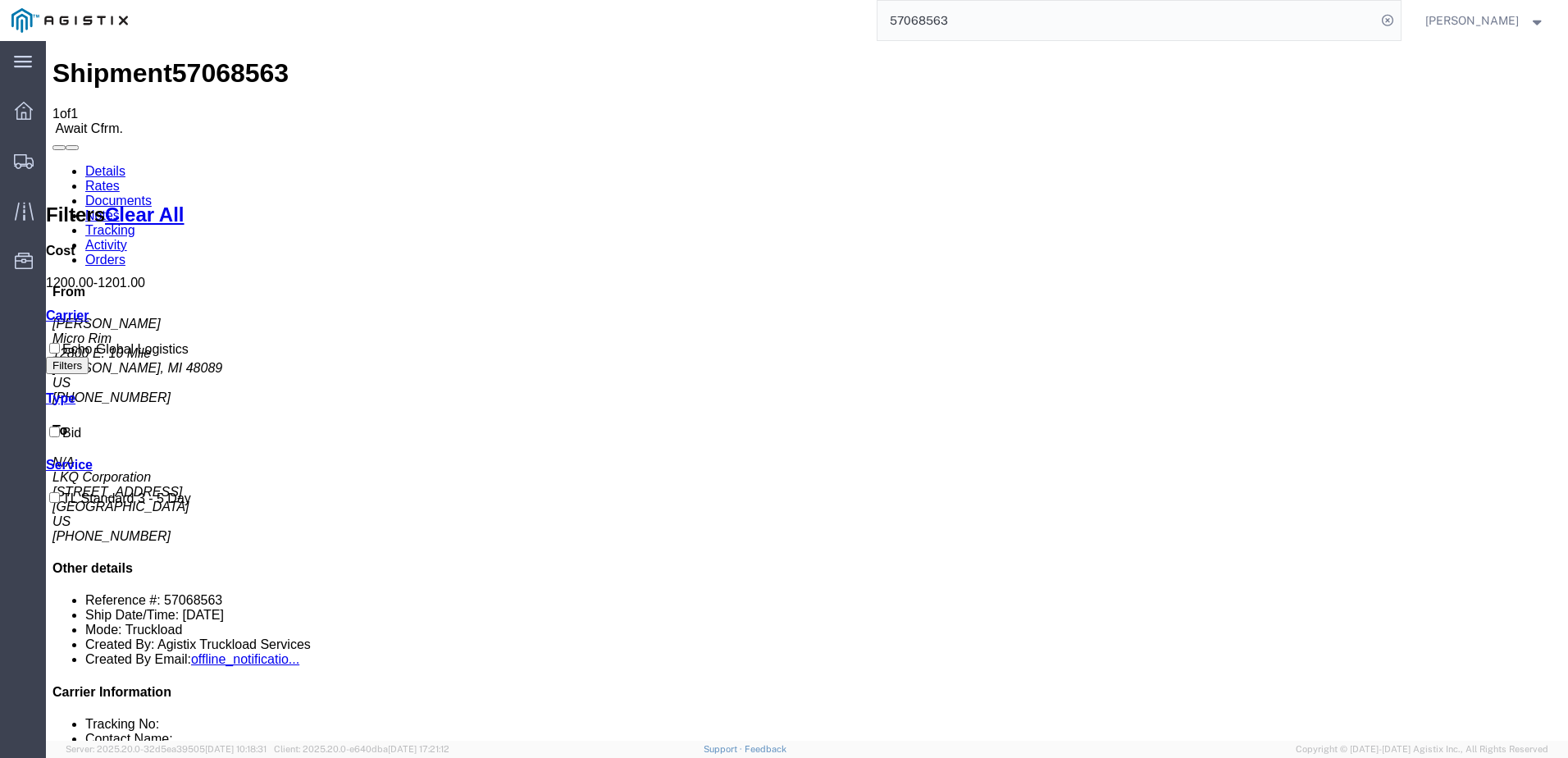
click at [107, 164] on link "Details" at bounding box center [106, 170] width 40 height 14
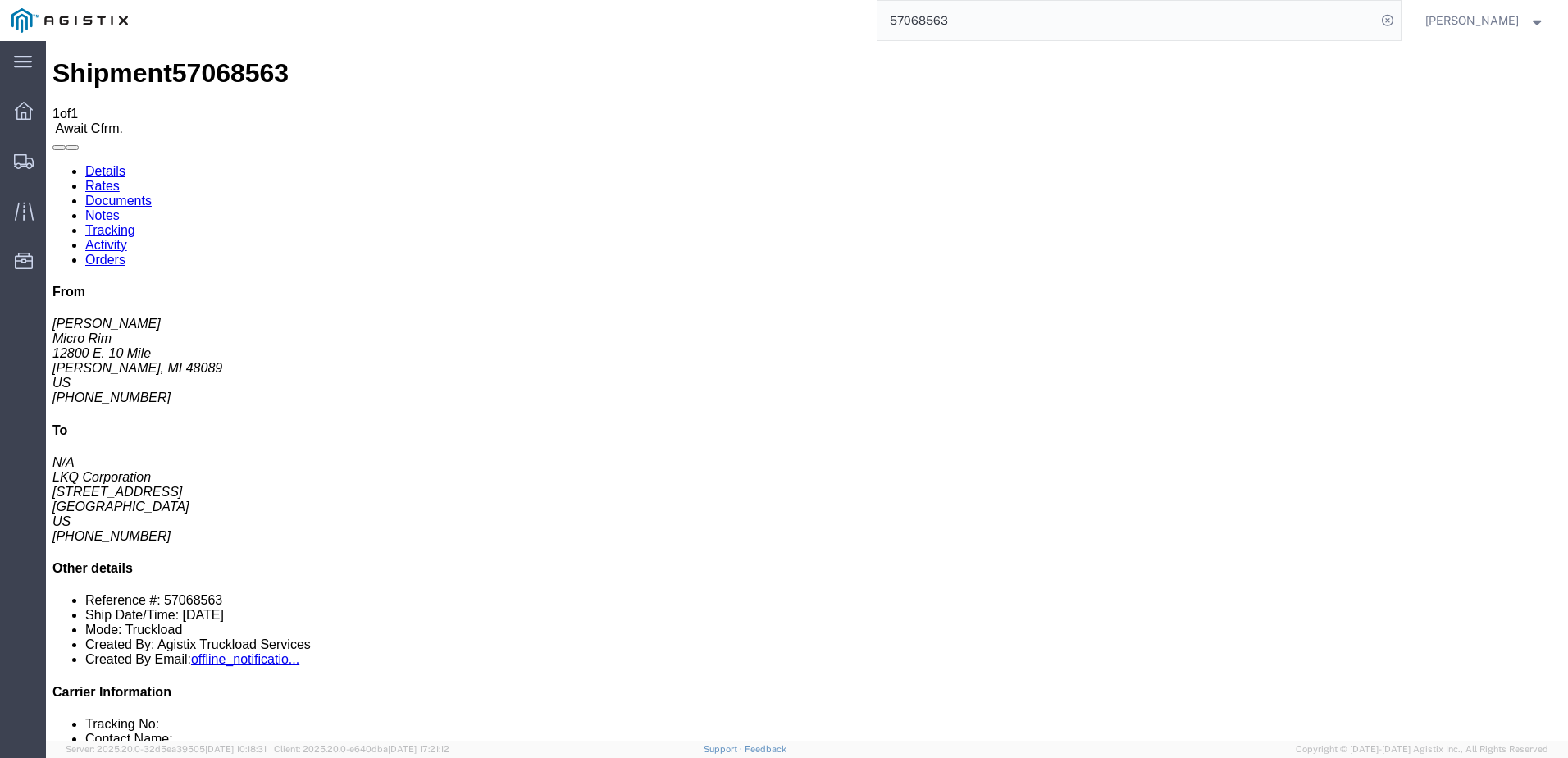
click link "Rates"
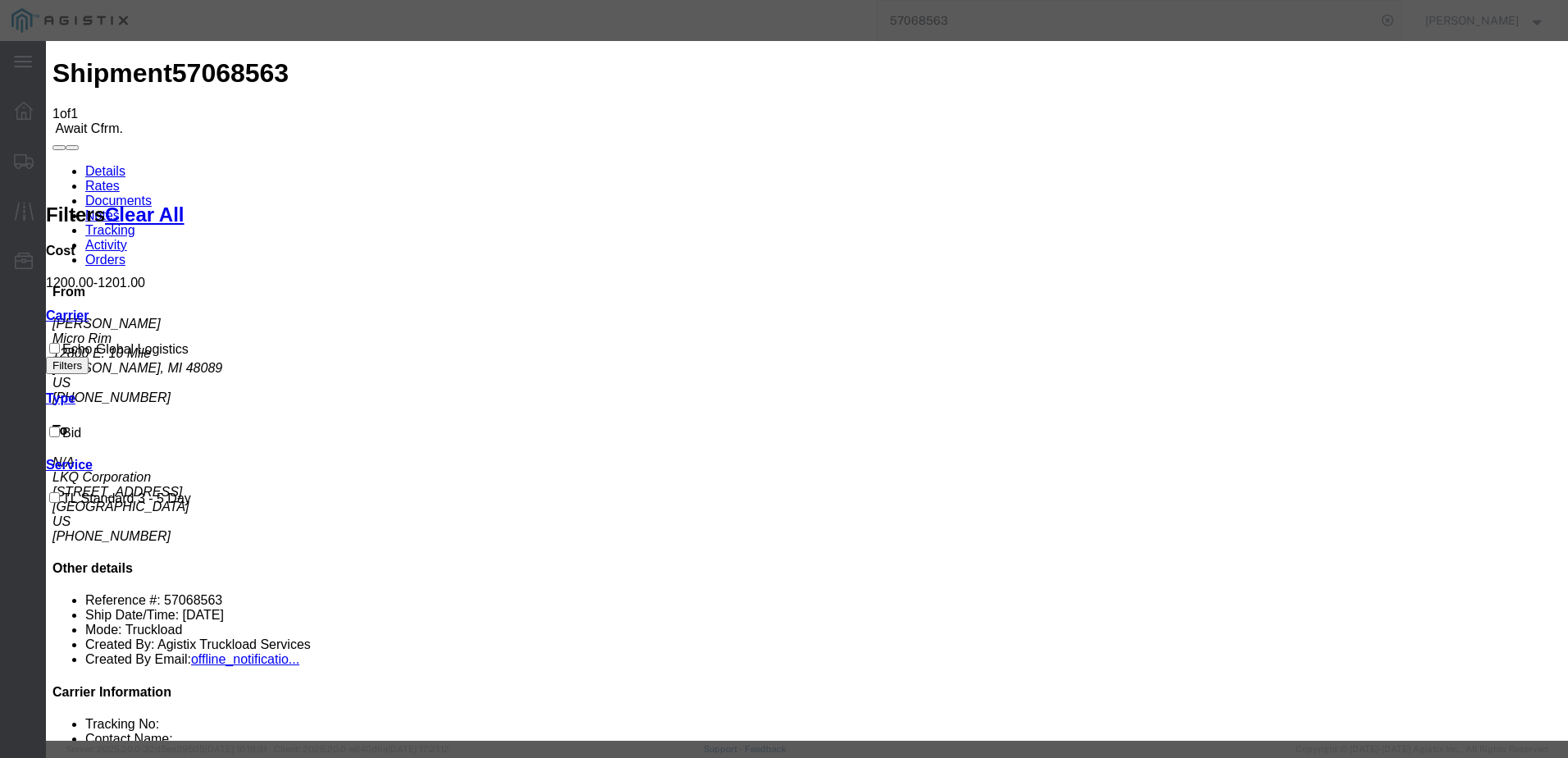
paste input "64621620"
type input "64621620"
type input "[PERSON_NAME]"
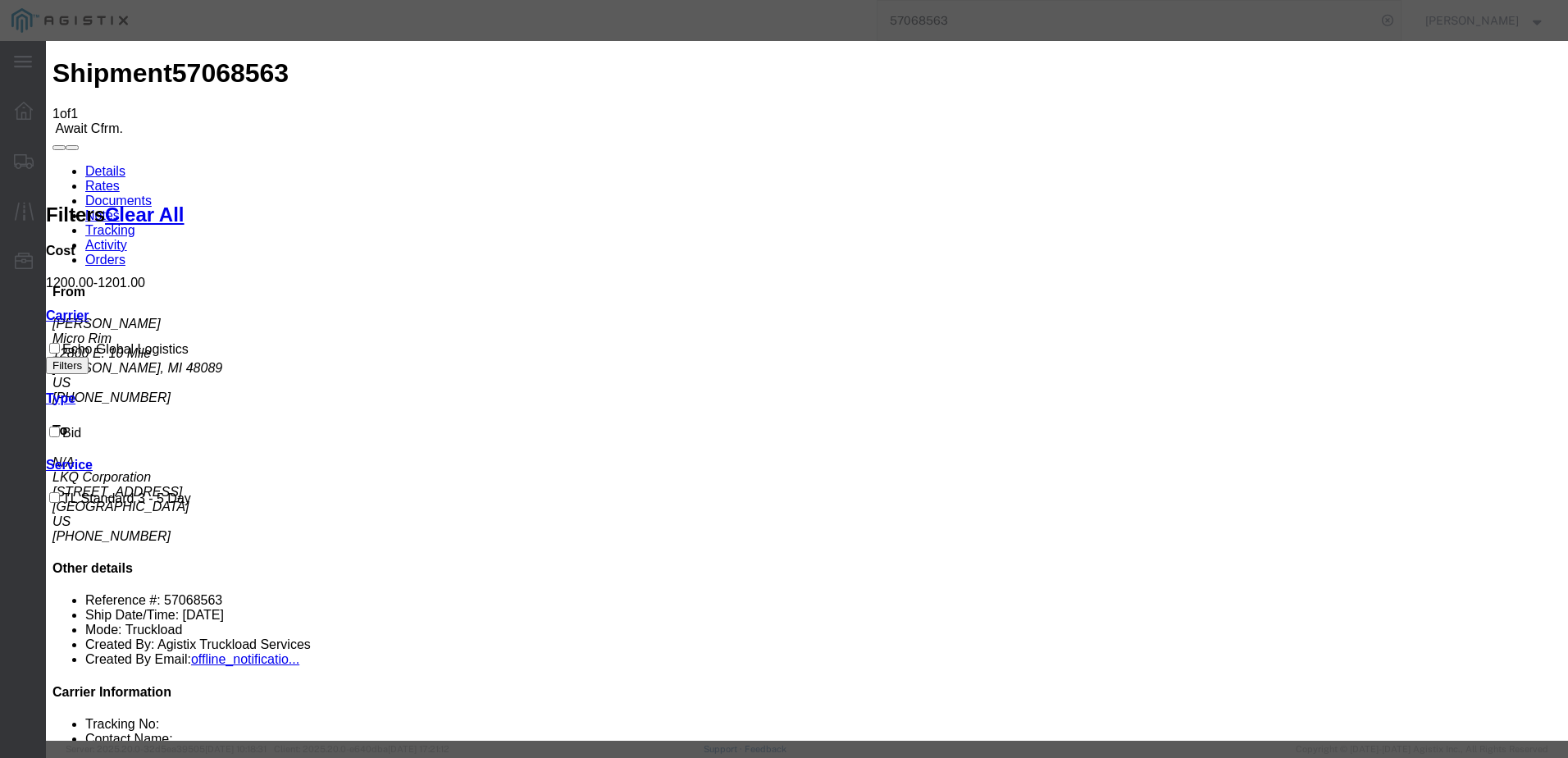
type input "3127686379"
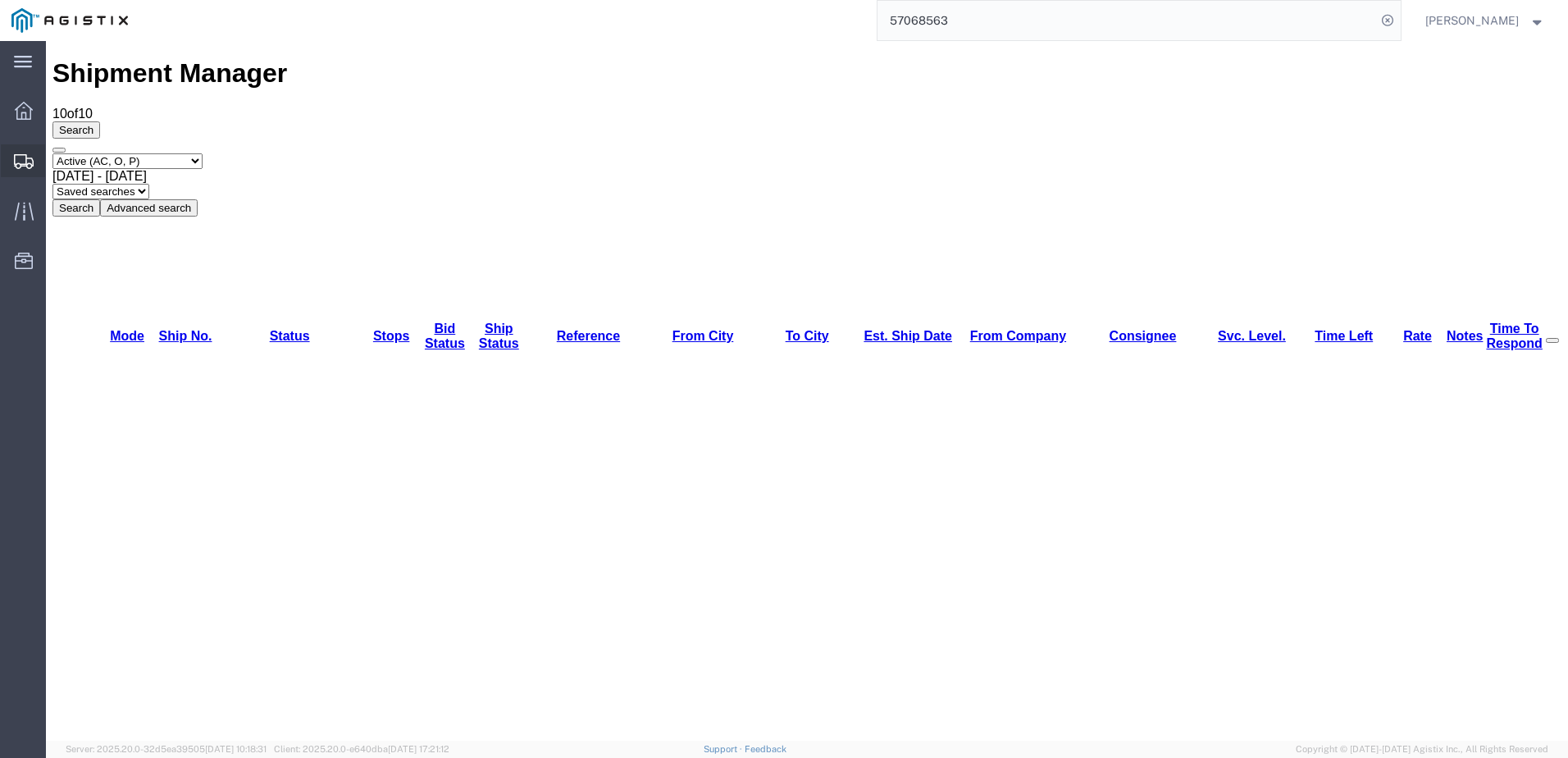
click at [28, 157] on icon at bounding box center [24, 162] width 19 height 15
